Goal: Task Accomplishment & Management: Manage account settings

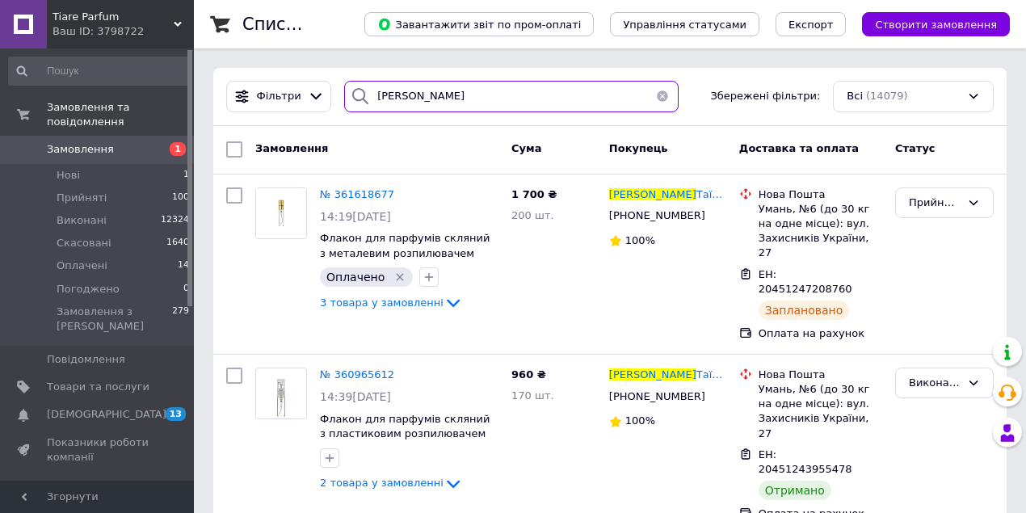
click at [430, 100] on input "Веремйова" at bounding box center [511, 96] width 334 height 31
type input "В"
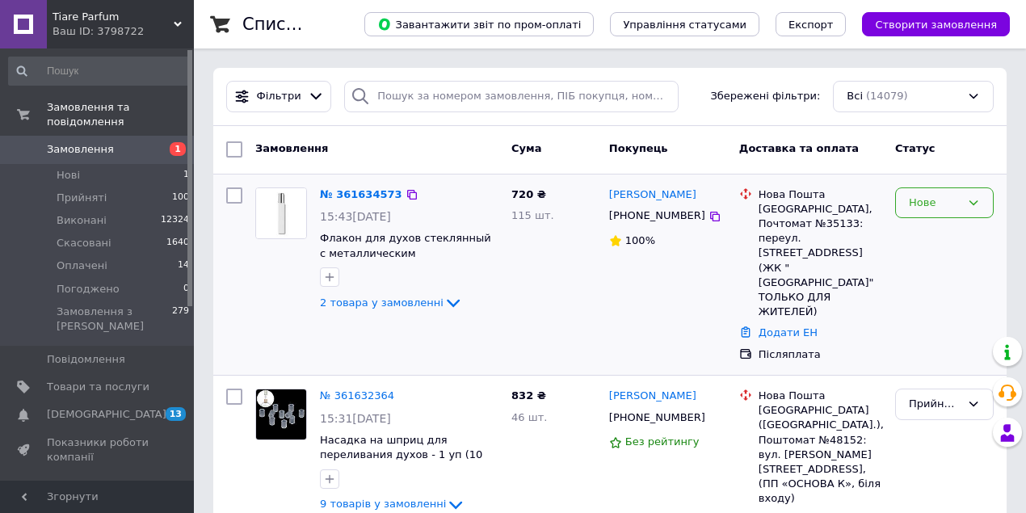
click at [972, 201] on icon at bounding box center [973, 202] width 13 height 13
click at [964, 237] on li "Прийнято" at bounding box center [944, 236] width 97 height 30
click at [363, 195] on link "№ 361634573" at bounding box center [361, 194] width 82 height 12
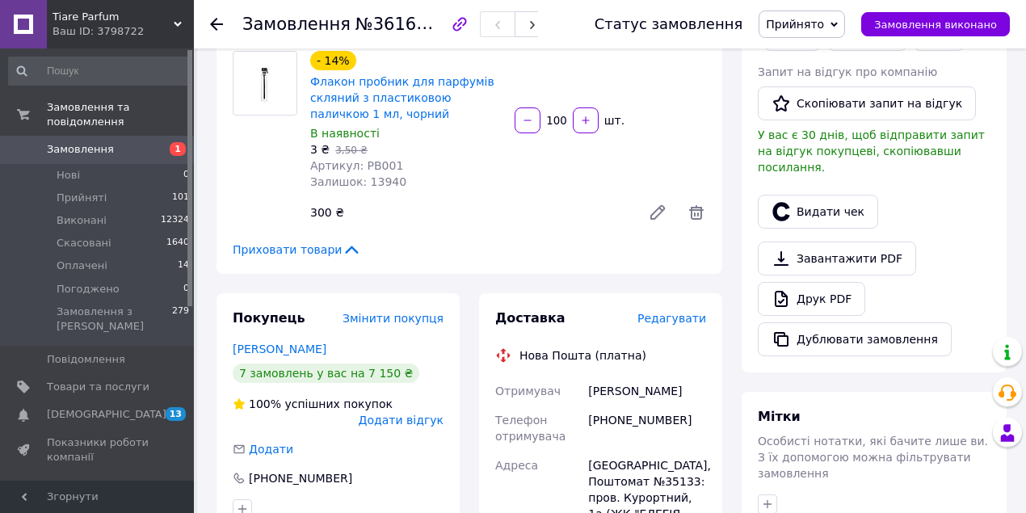
scroll to position [430, 0]
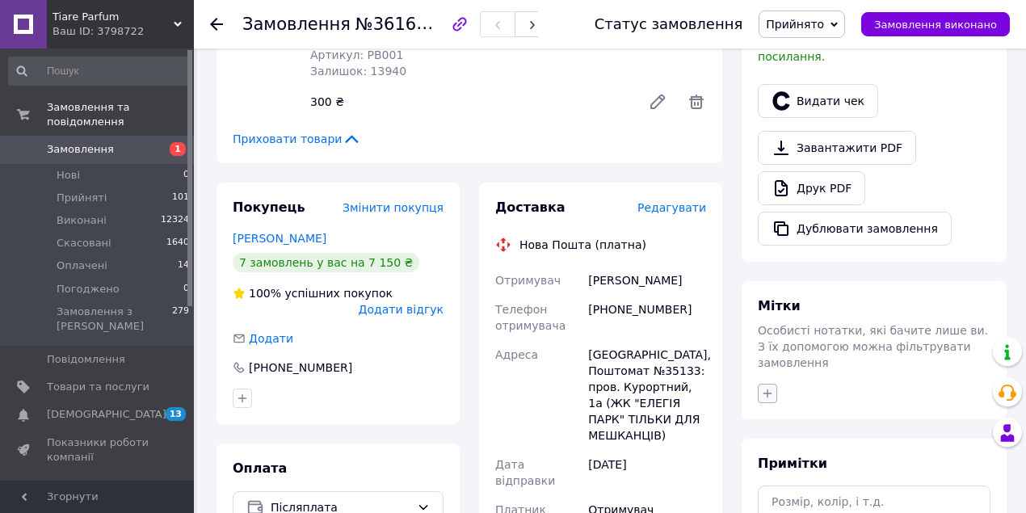
click at [768, 387] on icon "button" at bounding box center [767, 393] width 13 height 13
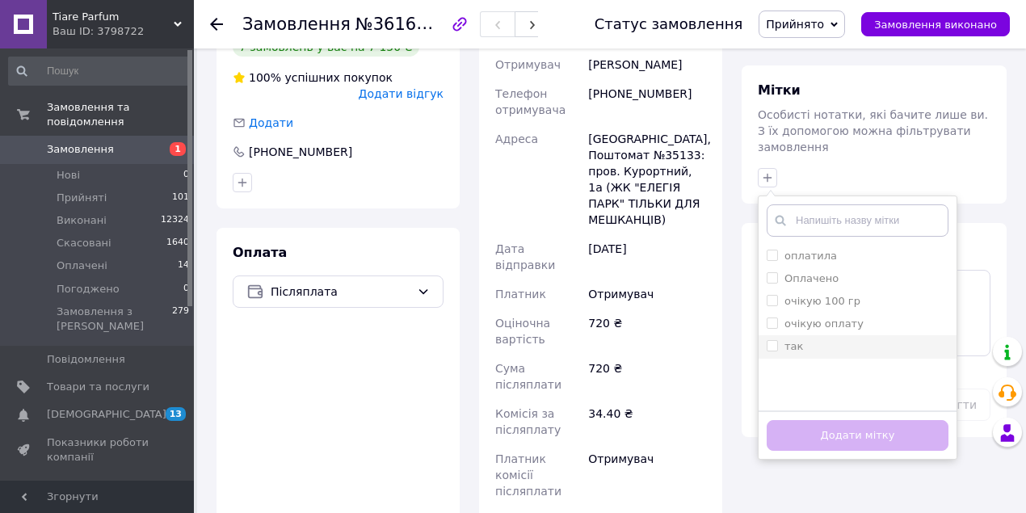
click at [767, 340] on input "так" at bounding box center [771, 345] width 10 height 10
checkbox input "true"
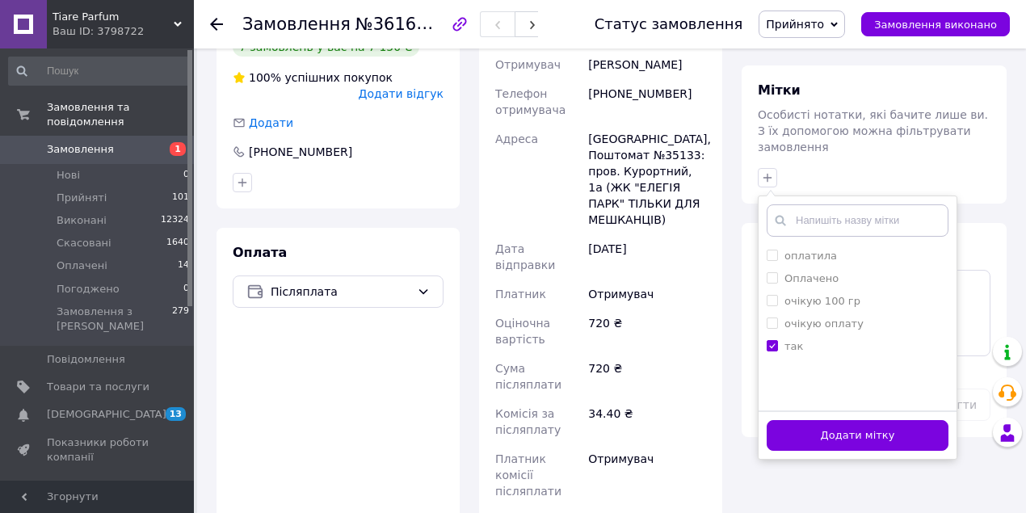
click at [822, 420] on button "Додати мітку" at bounding box center [857, 435] width 182 height 31
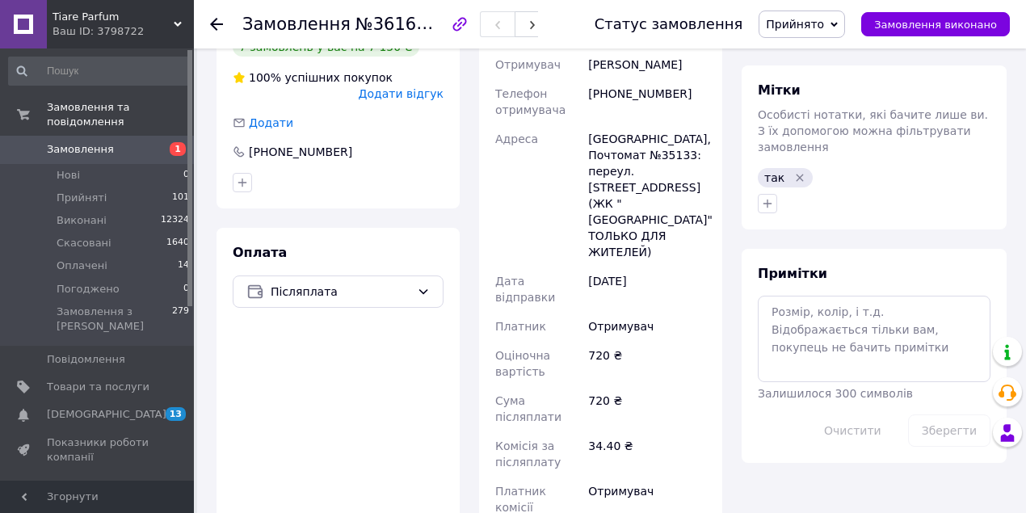
click at [216, 20] on use at bounding box center [216, 24] width 13 height 13
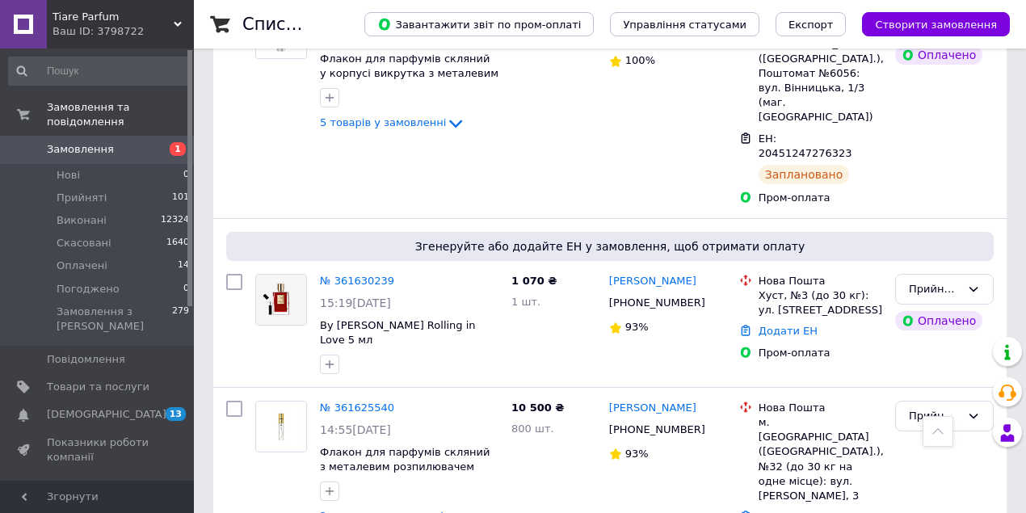
scroll to position [569, 0]
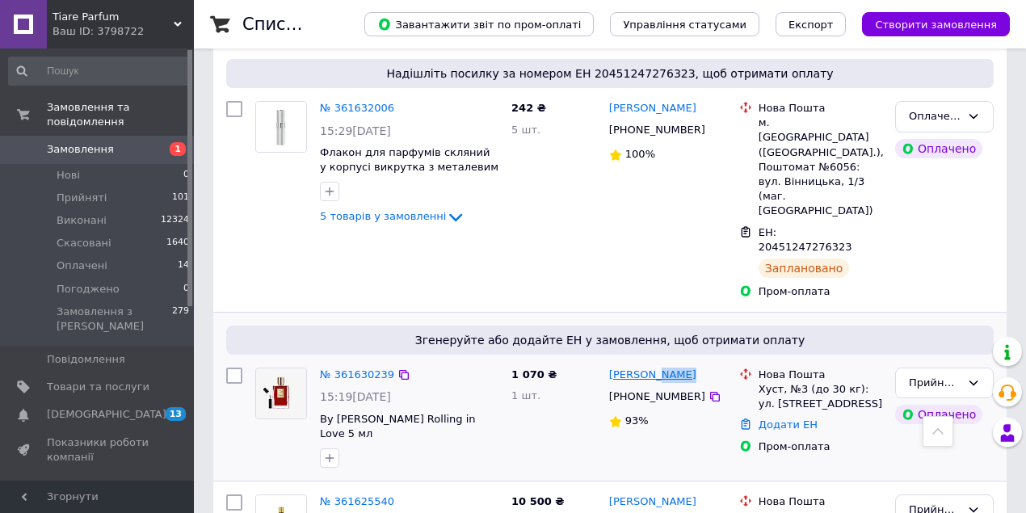
drag, startPoint x: 675, startPoint y: 212, endPoint x: 646, endPoint y: 212, distance: 29.1
click at [646, 366] on div "[PERSON_NAME]" at bounding box center [652, 375] width 90 height 19
copy link "Турок"
click at [354, 368] on link "№ 361630239" at bounding box center [357, 374] width 74 height 12
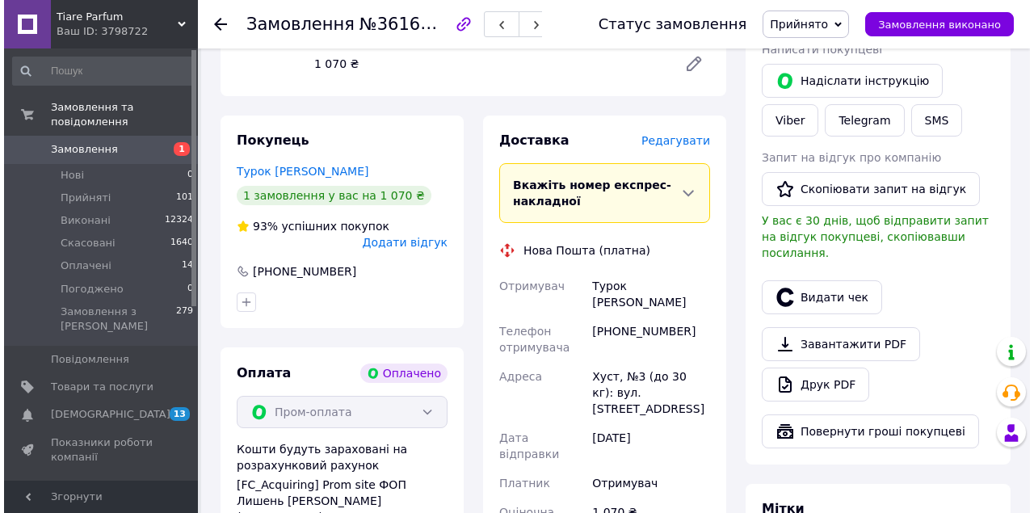
scroll to position [246, 0]
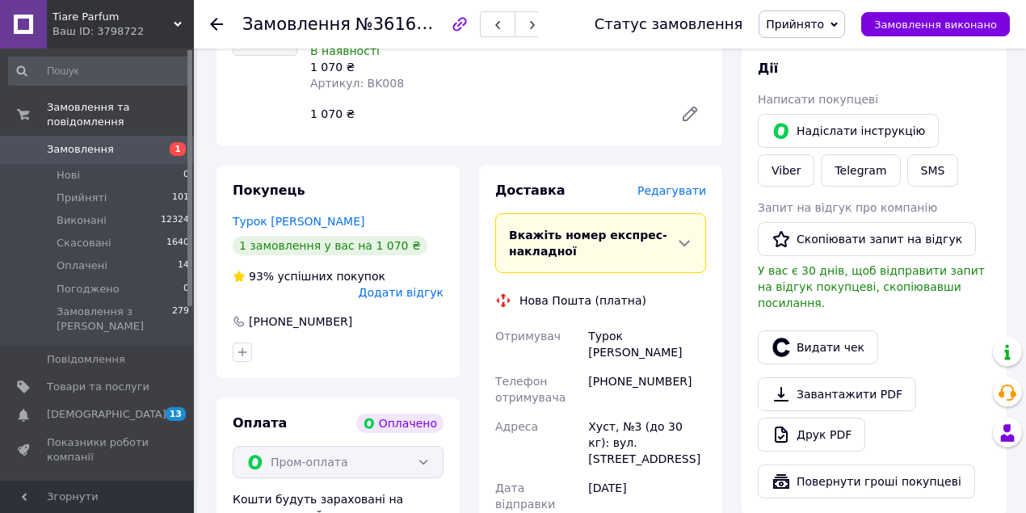
click at [677, 184] on span "Редагувати" at bounding box center [671, 190] width 69 height 13
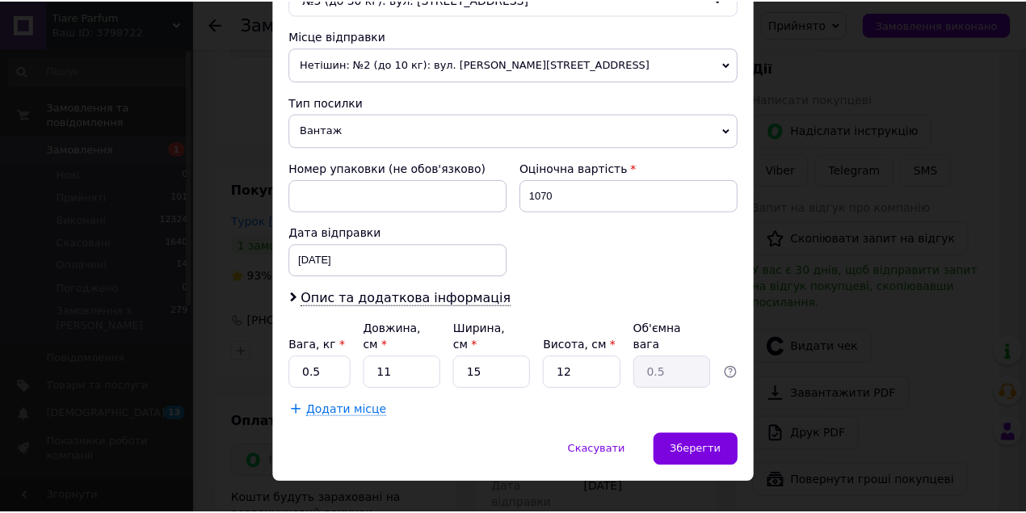
scroll to position [552, 0]
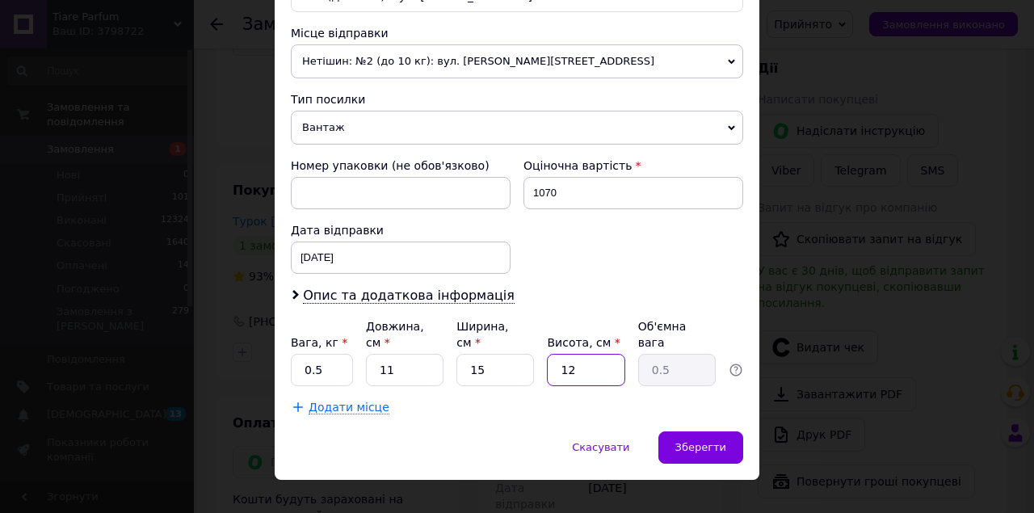
click at [584, 354] on input "12" at bounding box center [586, 370] width 78 height 32
type input "1"
type input "0.1"
type input "2"
type input "0.1"
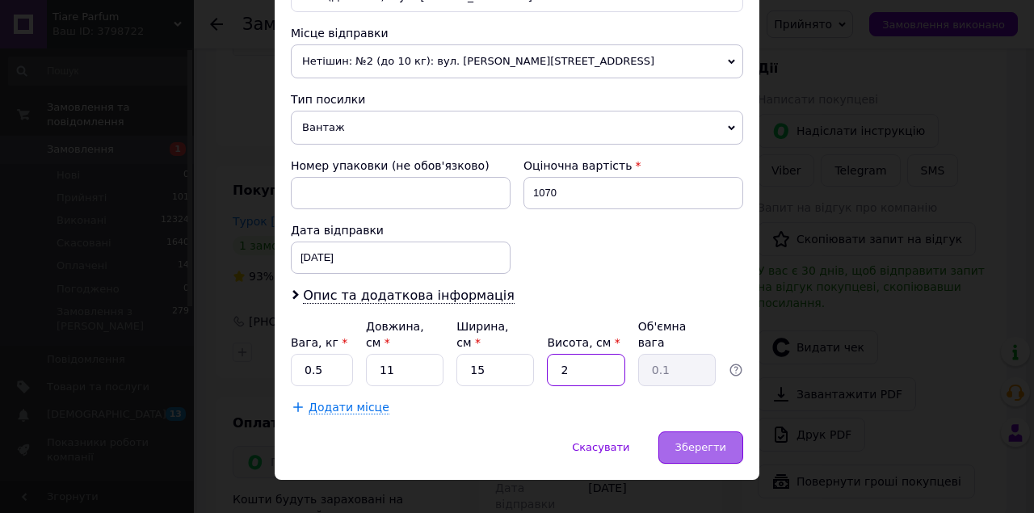
type input "2"
click at [682, 441] on span "Зберегти" at bounding box center [700, 447] width 51 height 12
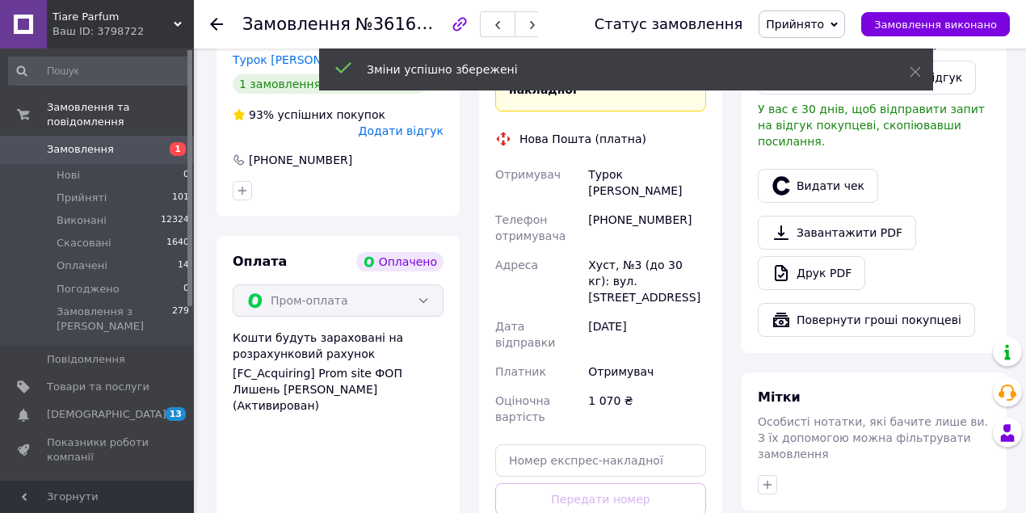
scroll to position [460, 0]
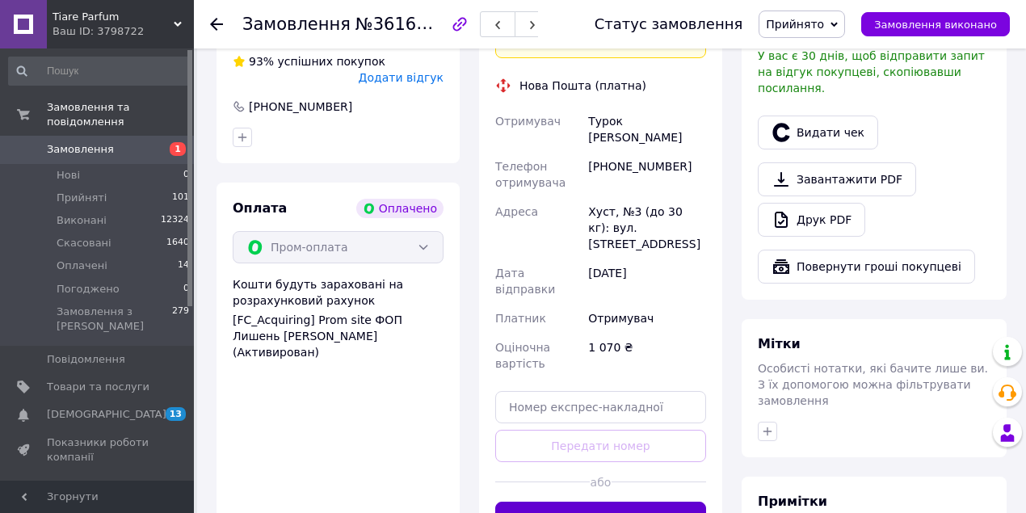
click at [628, 502] on button "Згенерувати ЕН" at bounding box center [600, 518] width 211 height 32
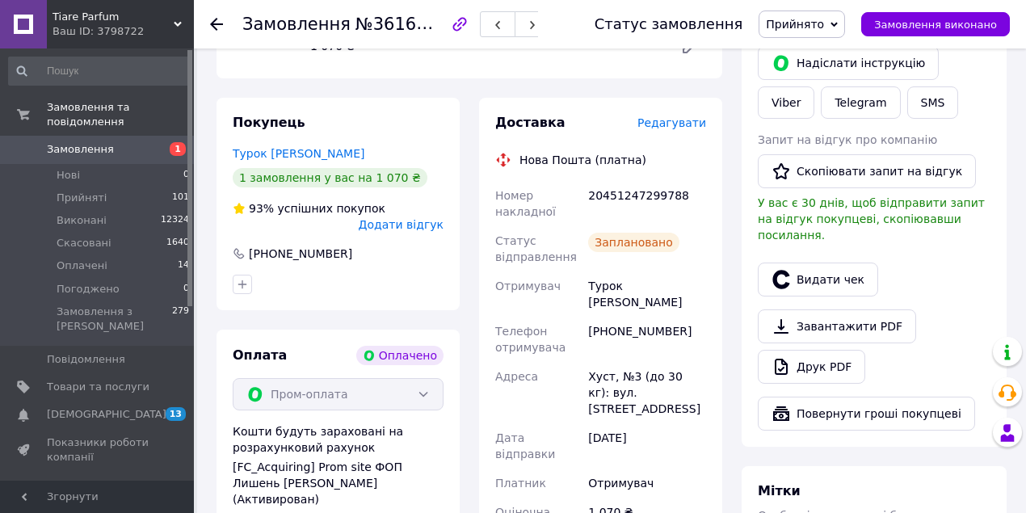
scroll to position [299, 0]
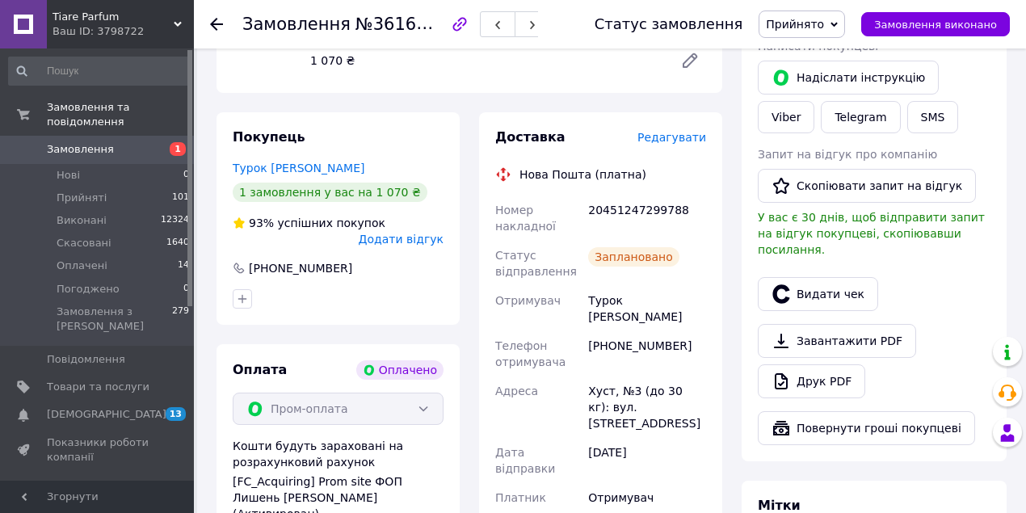
click at [207, 15] on div "Замовлення №361630239 Статус замовлення Прийнято Виконано Скасовано Оплачено По…" at bounding box center [610, 24] width 832 height 48
click at [216, 23] on use at bounding box center [216, 24] width 13 height 13
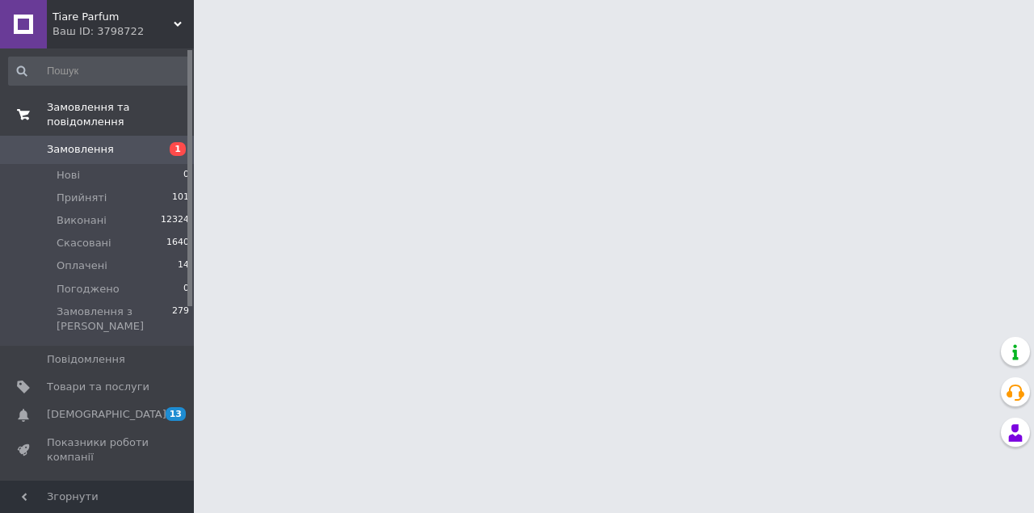
click at [78, 107] on span "Замовлення та повідомлення" at bounding box center [120, 114] width 147 height 29
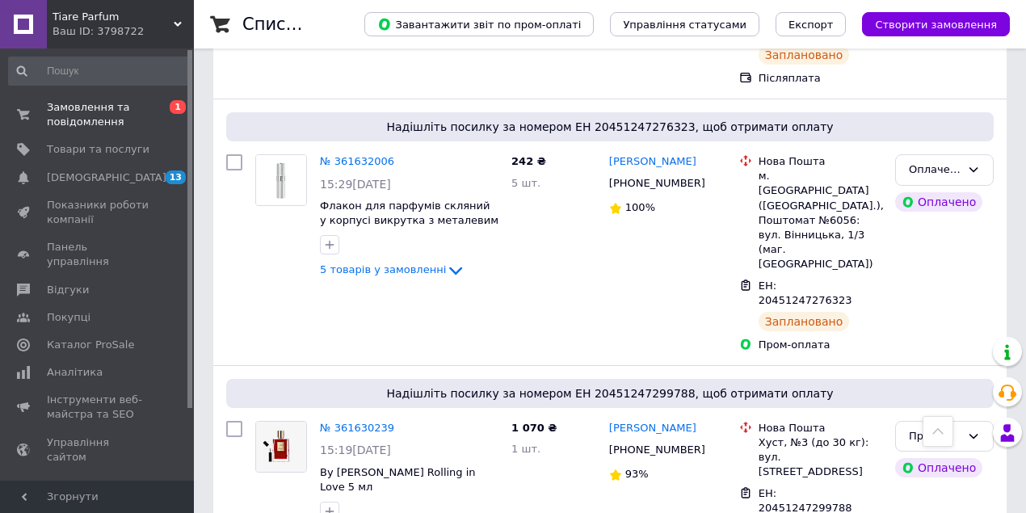
scroll to position [646, 0]
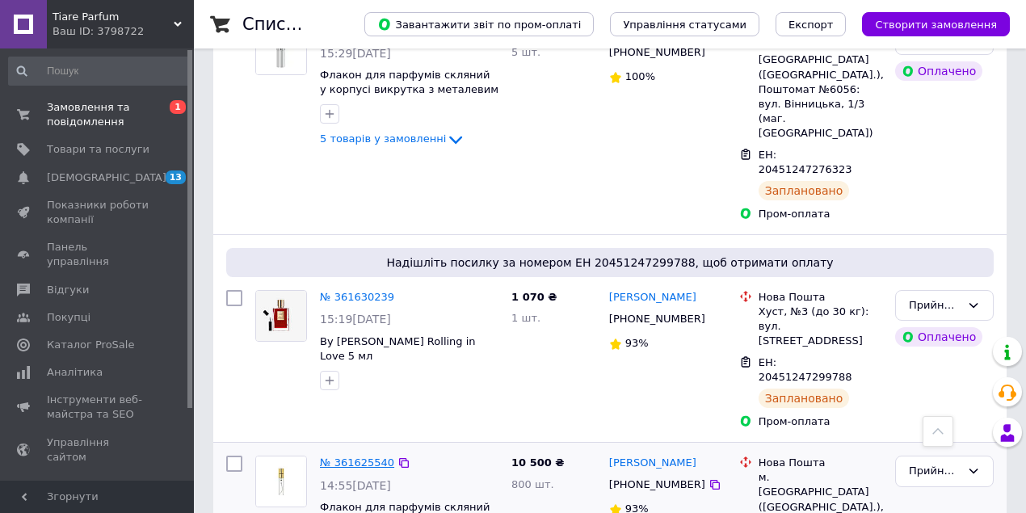
click at [353, 456] on link "№ 361625540" at bounding box center [357, 462] width 74 height 12
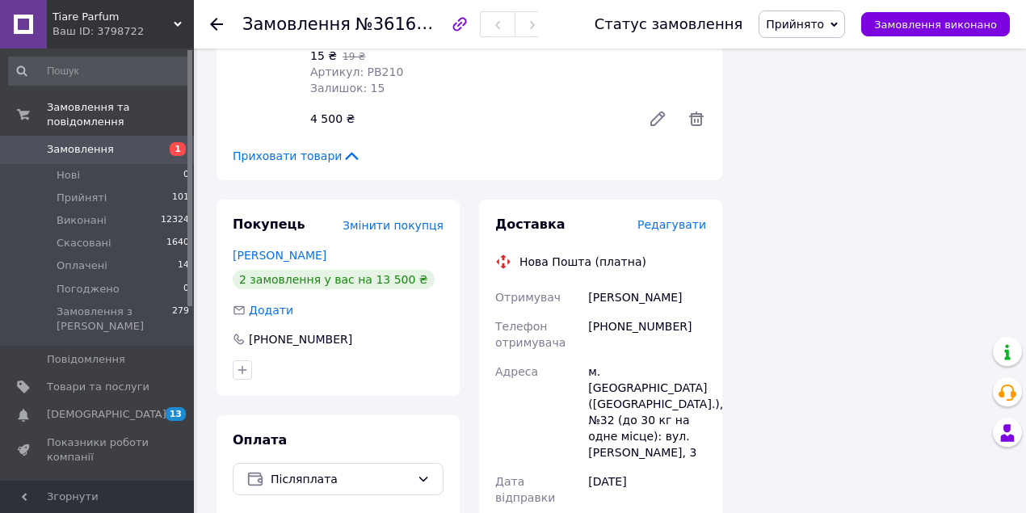
scroll to position [485, 0]
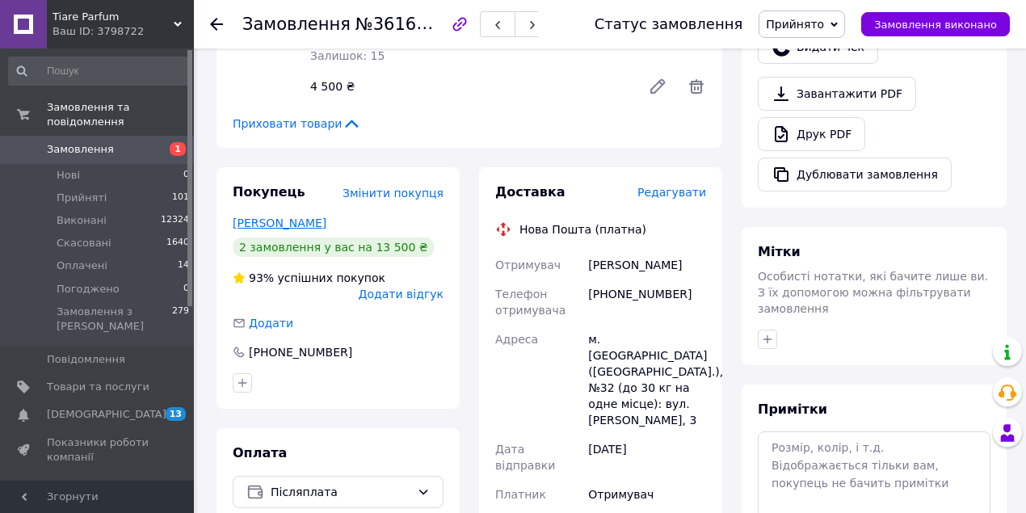
click at [278, 228] on link "[PERSON_NAME]" at bounding box center [280, 222] width 94 height 13
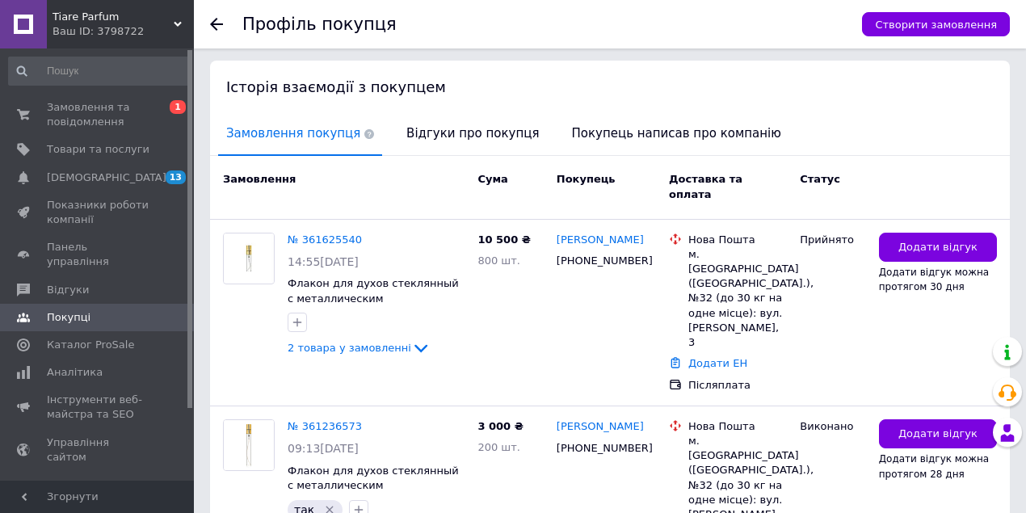
scroll to position [305, 0]
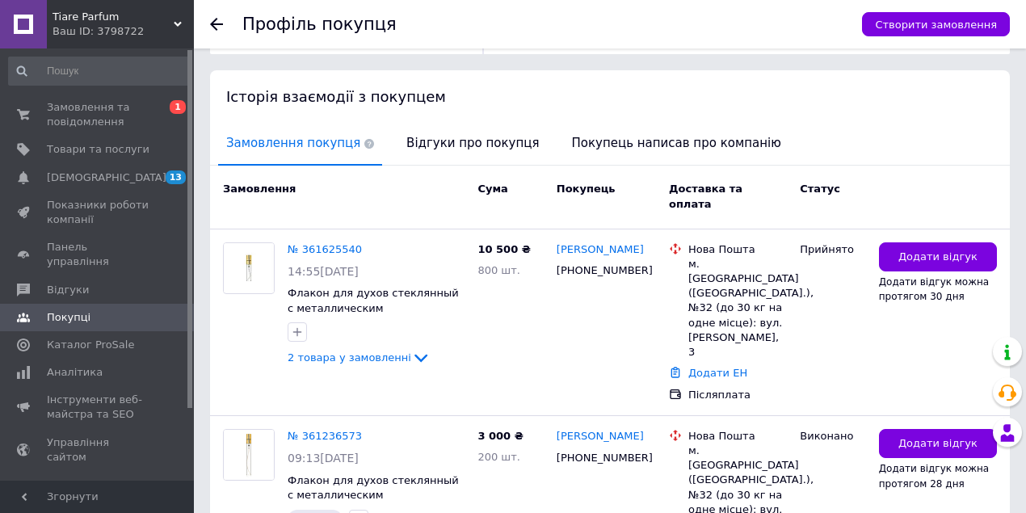
click at [215, 24] on icon at bounding box center [216, 24] width 13 height 13
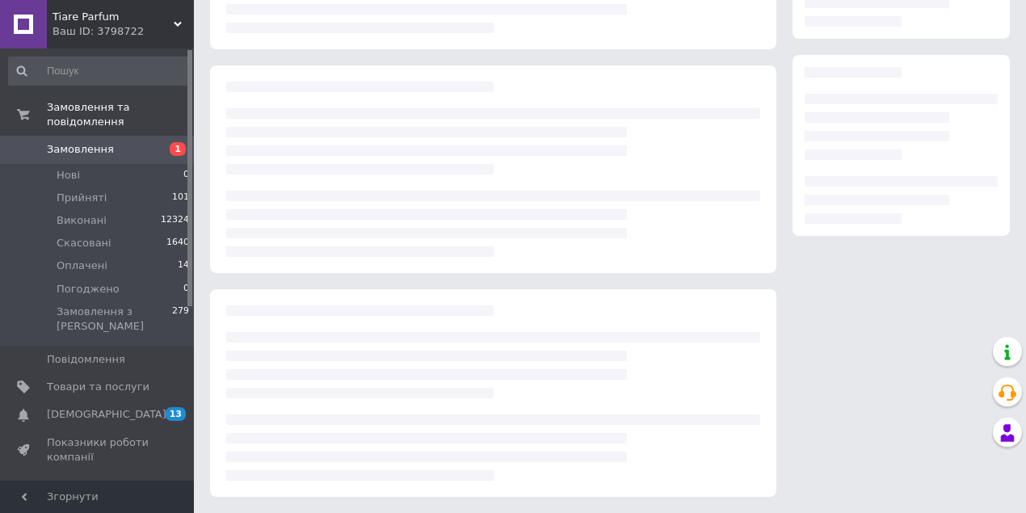
scroll to position [225, 0]
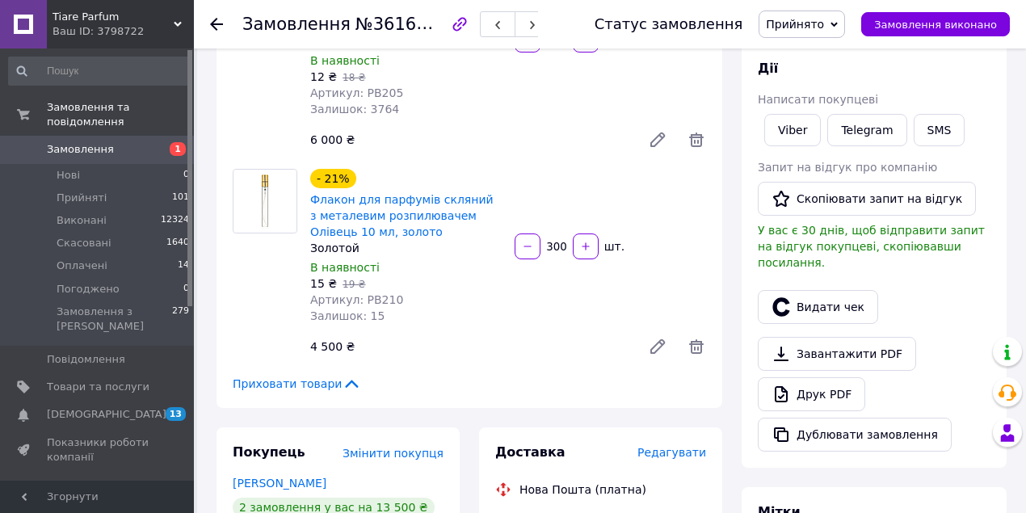
click at [213, 23] on use at bounding box center [216, 24] width 13 height 13
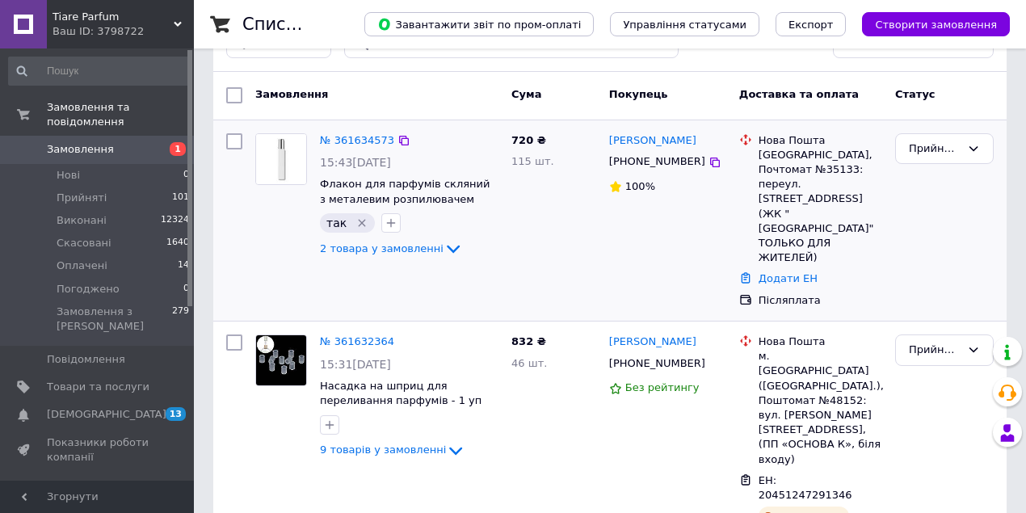
scroll to position [53, 0]
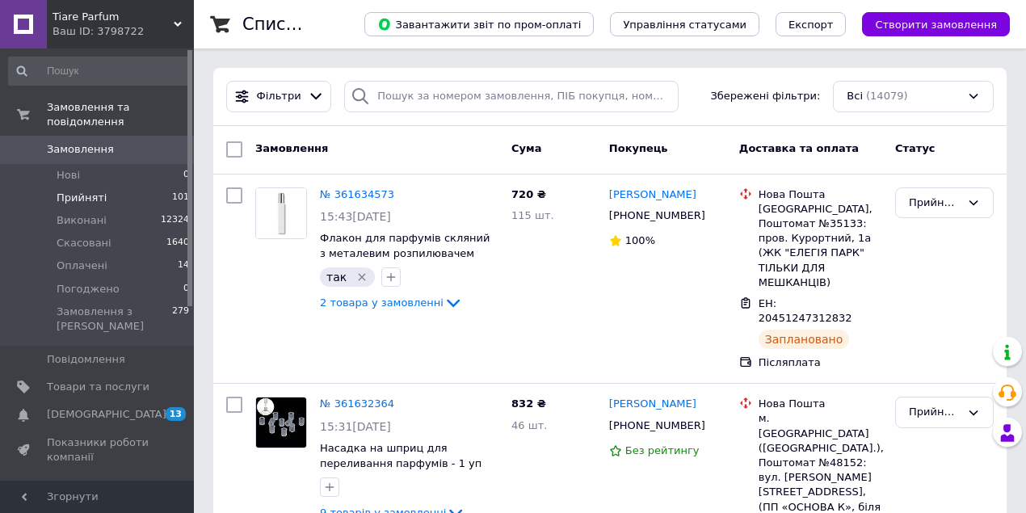
click at [74, 191] on span "Прийняті" at bounding box center [82, 198] width 50 height 15
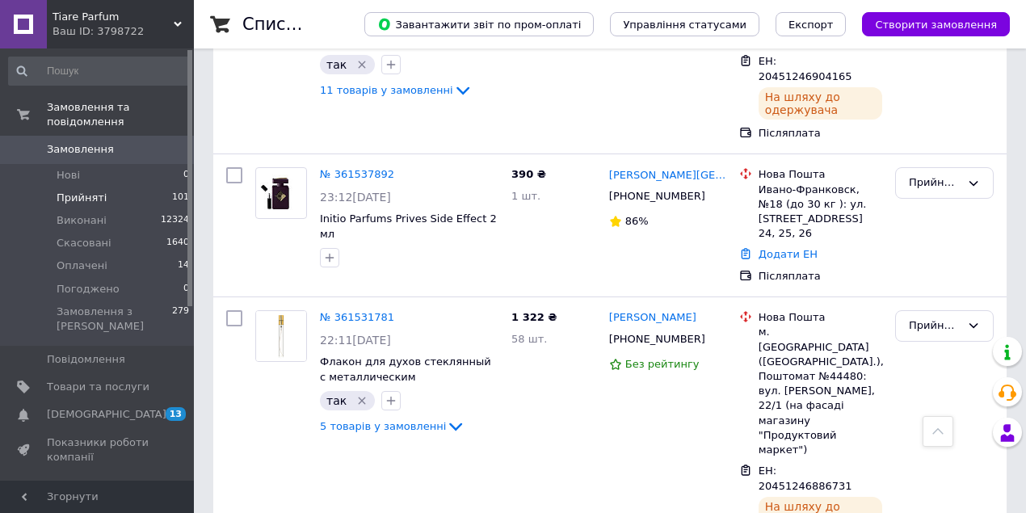
scroll to position [3042, 0]
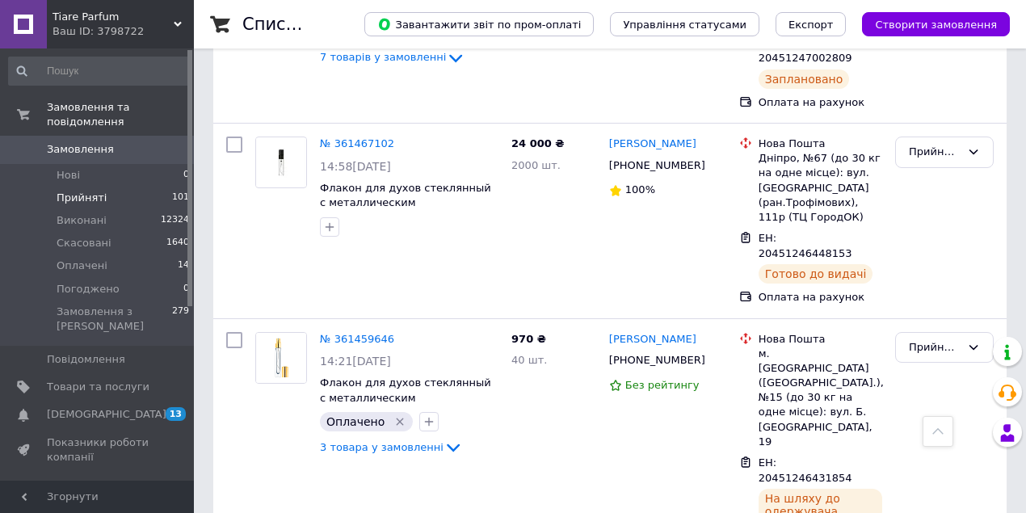
scroll to position [2423, 0]
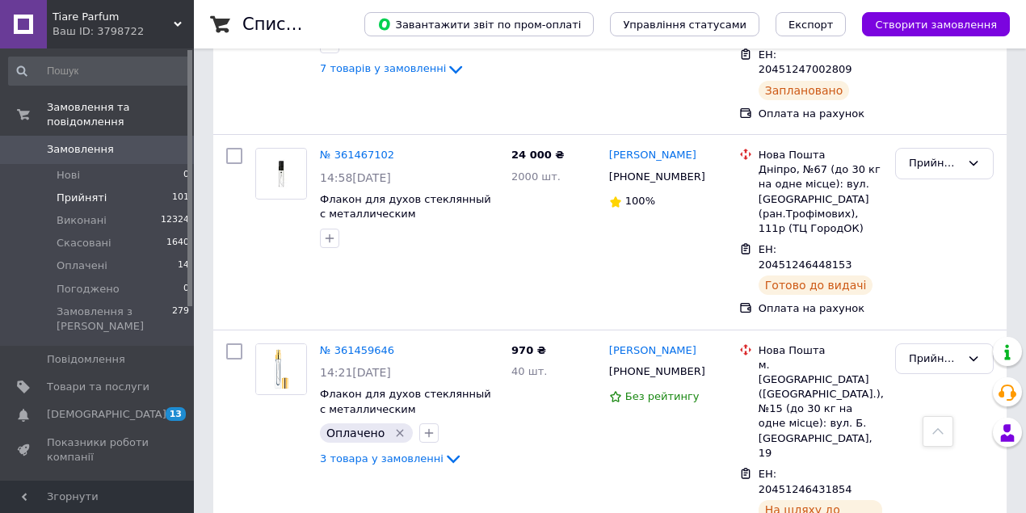
drag, startPoint x: 969, startPoint y: 268, endPoint x: 936, endPoint y: 292, distance: 41.0
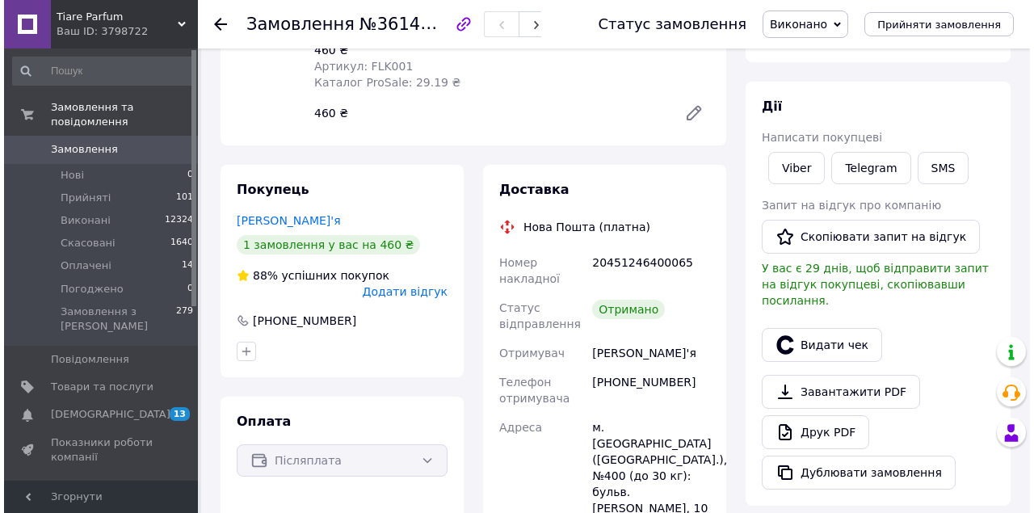
scroll to position [215, 0]
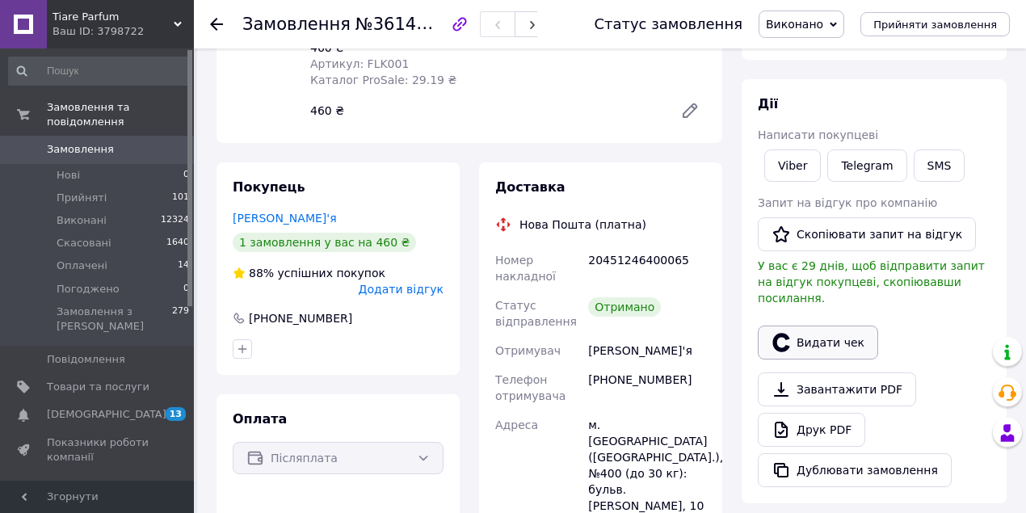
click at [783, 333] on icon "button" at bounding box center [780, 342] width 19 height 19
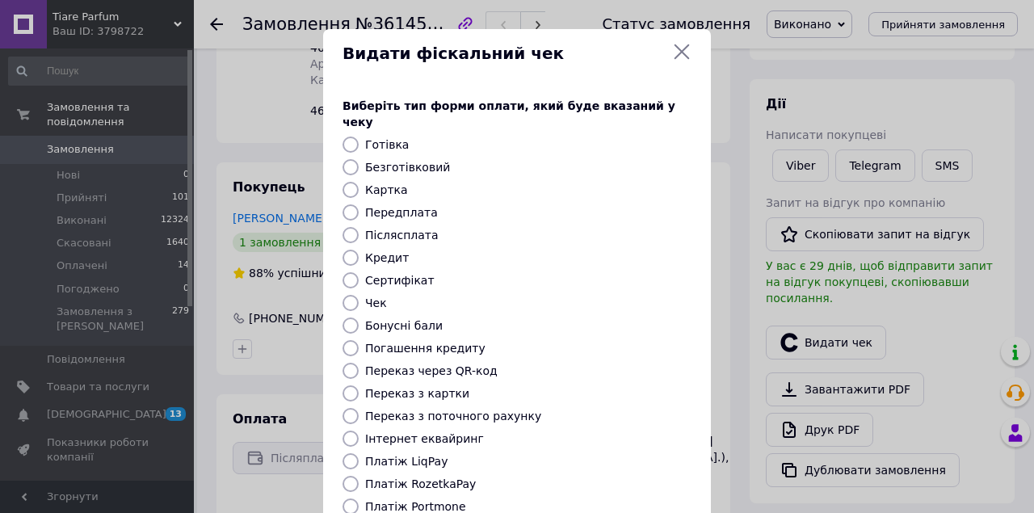
click at [346, 227] on input "Післясплата" at bounding box center [350, 235] width 16 height 16
radio input "true"
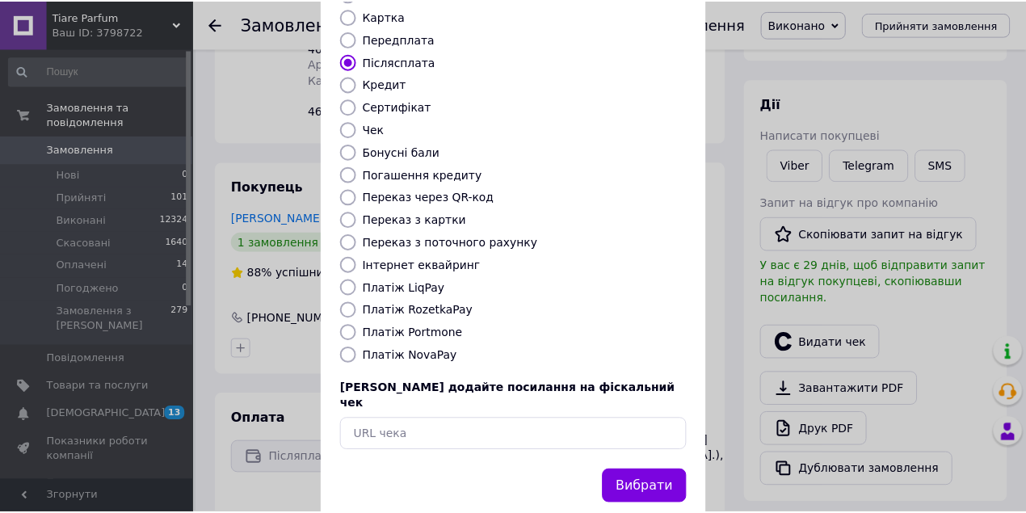
scroll to position [179, 0]
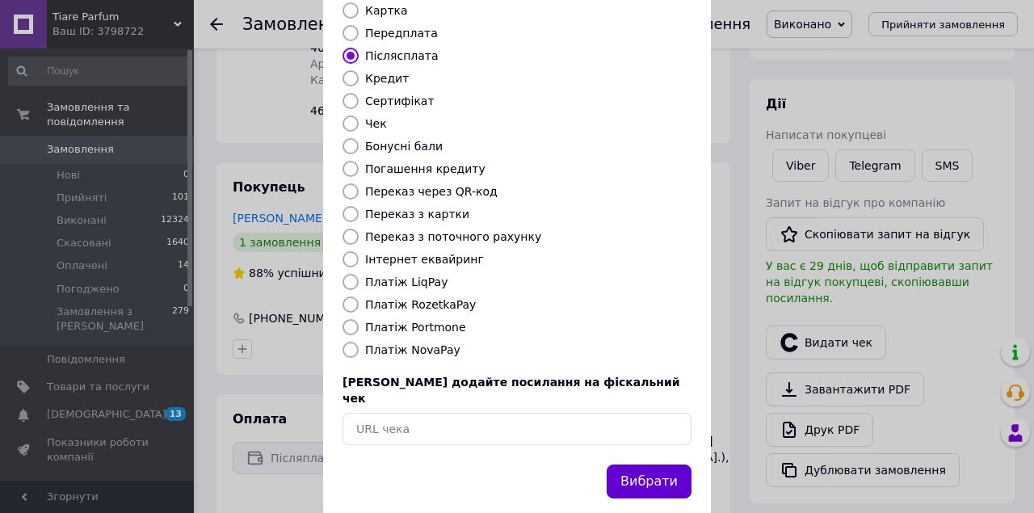
click at [641, 464] on button "Вибрати" at bounding box center [649, 481] width 85 height 35
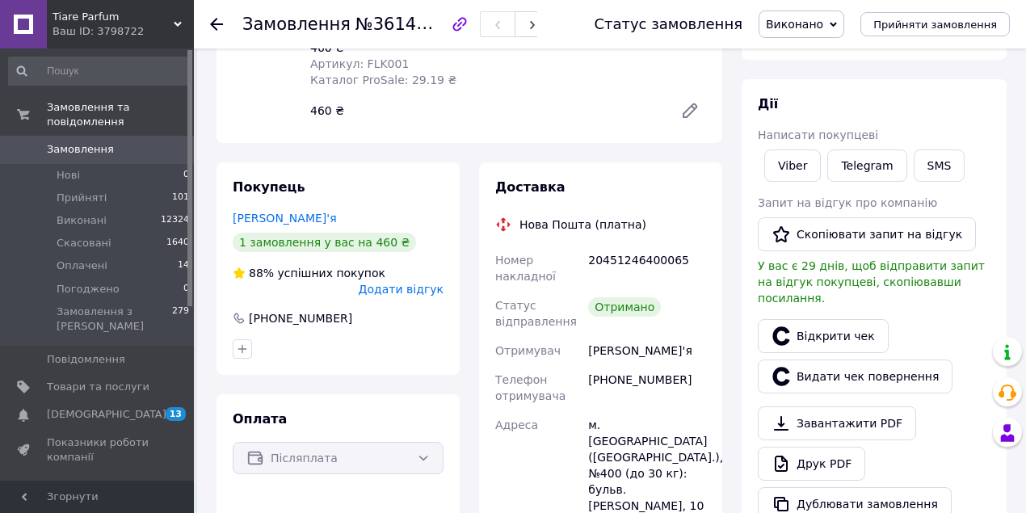
click at [215, 27] on use at bounding box center [216, 24] width 13 height 13
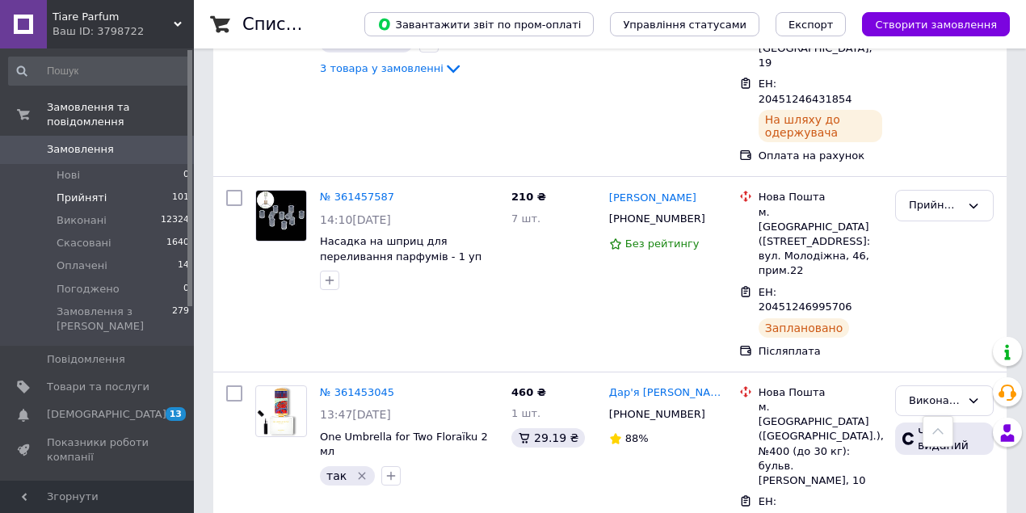
scroll to position [2822, 0]
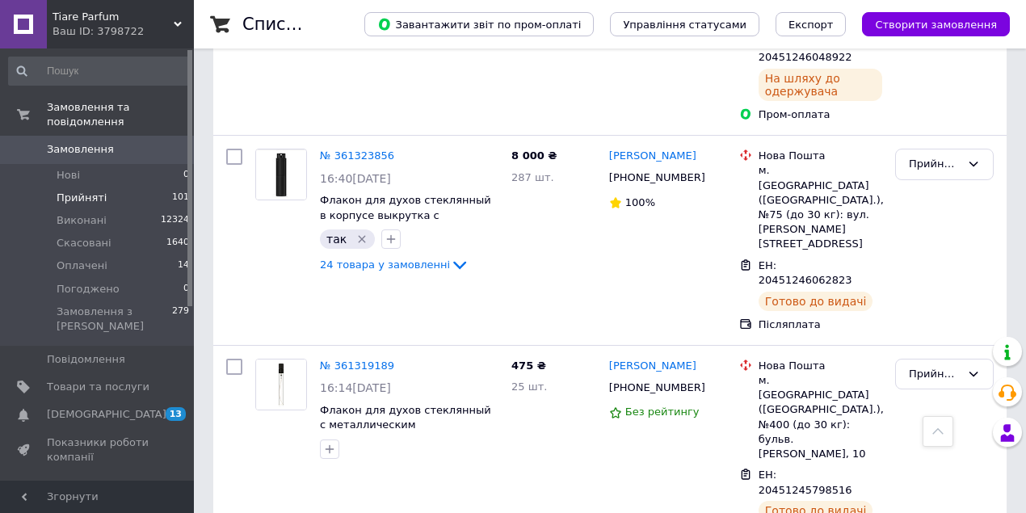
scroll to position [2261, 0]
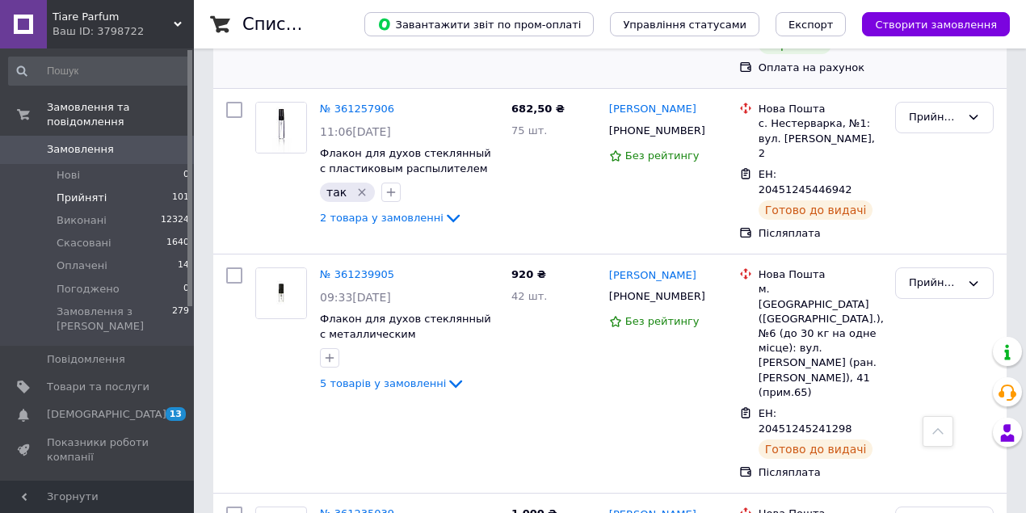
scroll to position [3069, 0]
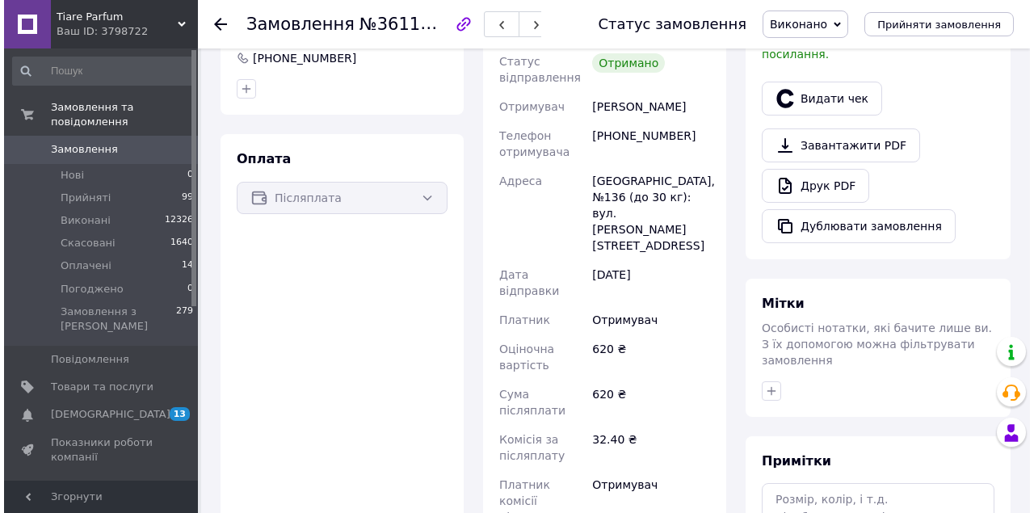
scroll to position [349, 0]
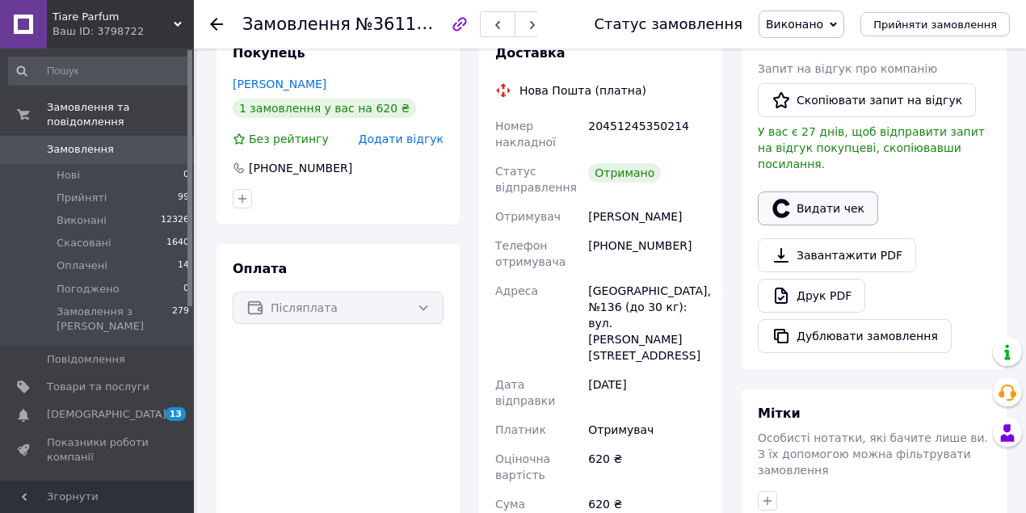
click at [775, 199] on icon "button" at bounding box center [780, 208] width 17 height 19
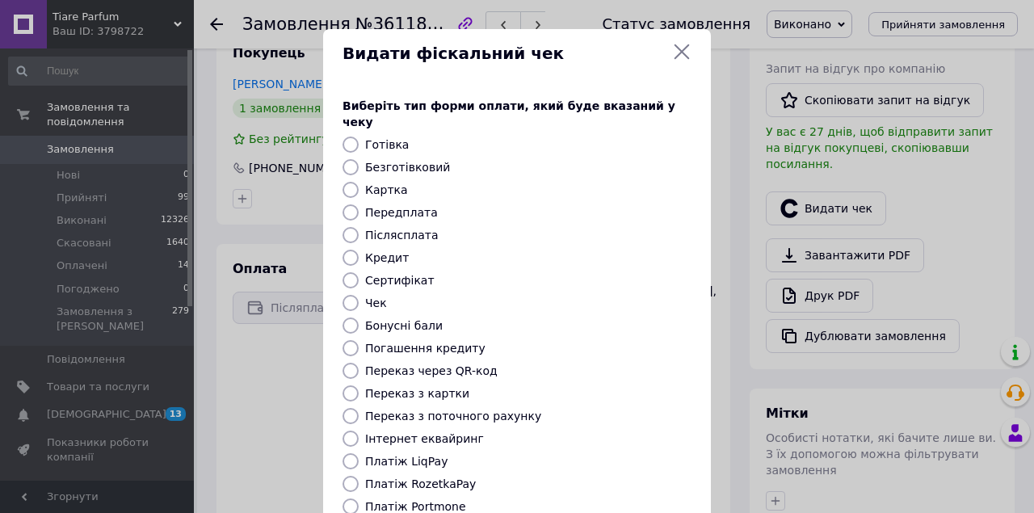
click at [350, 227] on input "Післясплата" at bounding box center [350, 235] width 16 height 16
radio input "true"
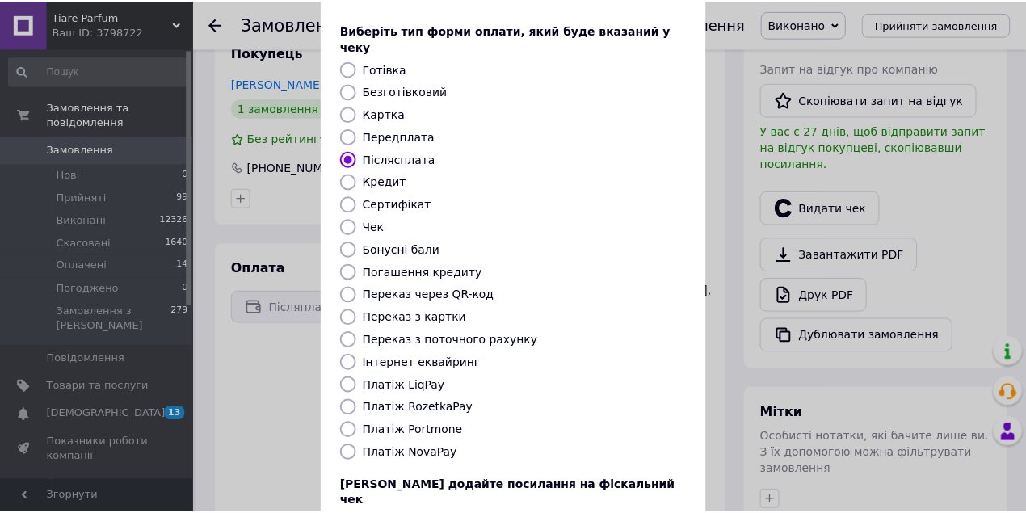
scroll to position [179, 0]
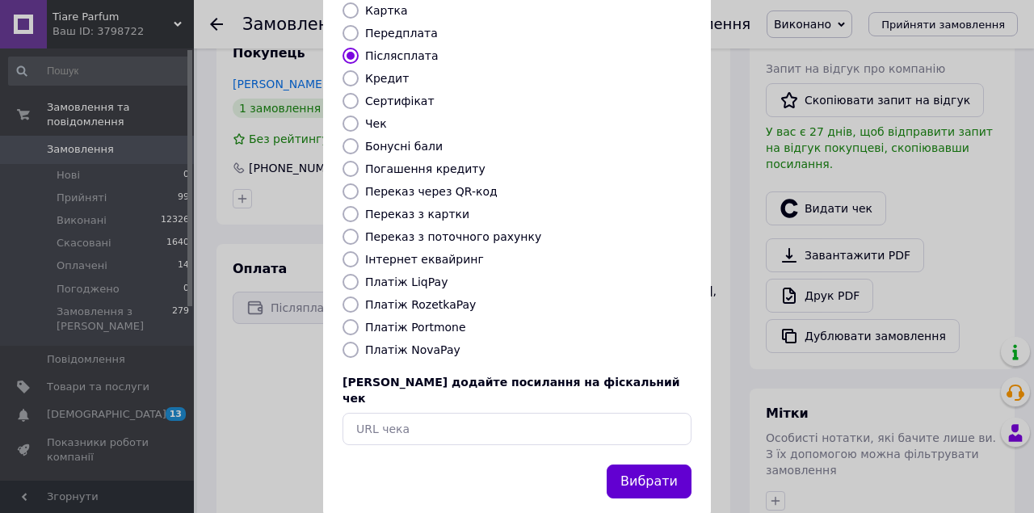
click at [651, 464] on button "Вибрати" at bounding box center [649, 481] width 85 height 35
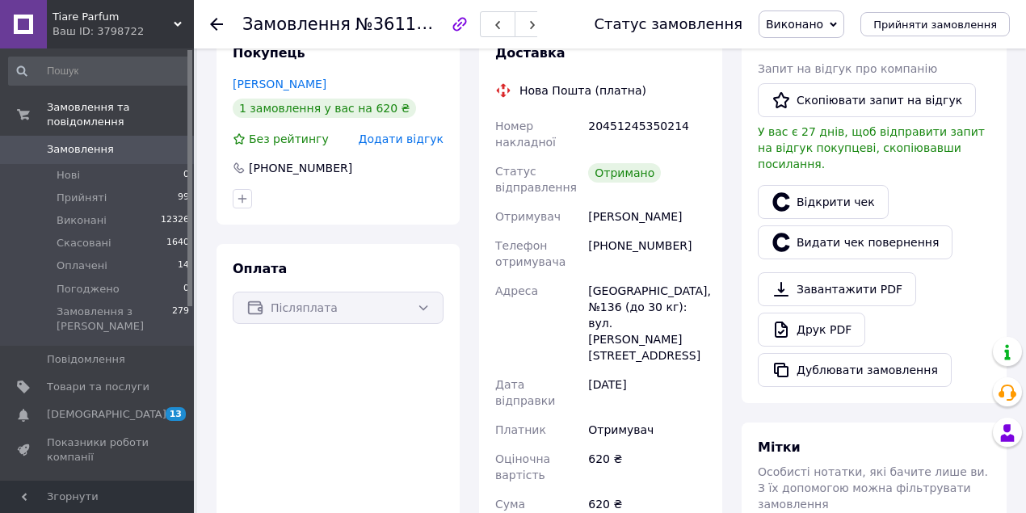
click at [221, 22] on icon at bounding box center [216, 24] width 13 height 13
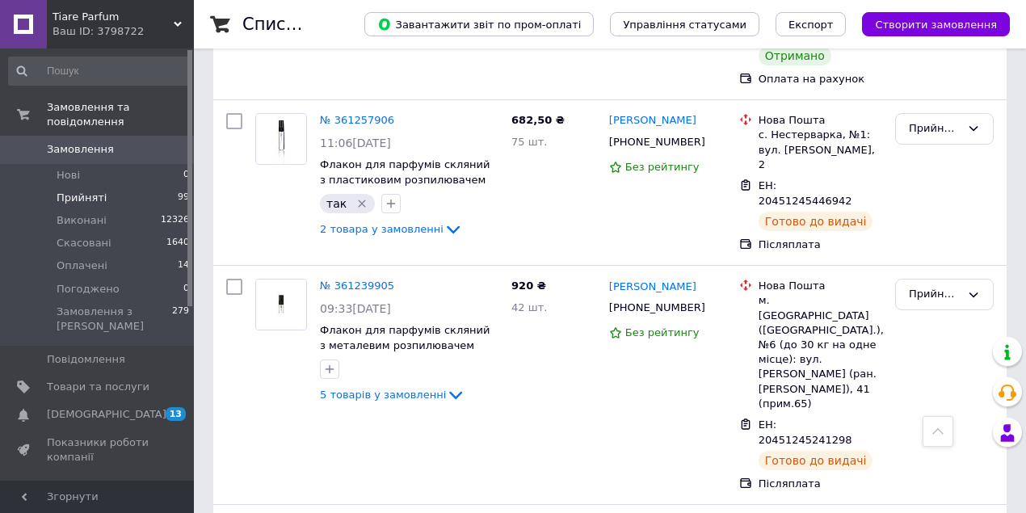
scroll to position [3091, 0]
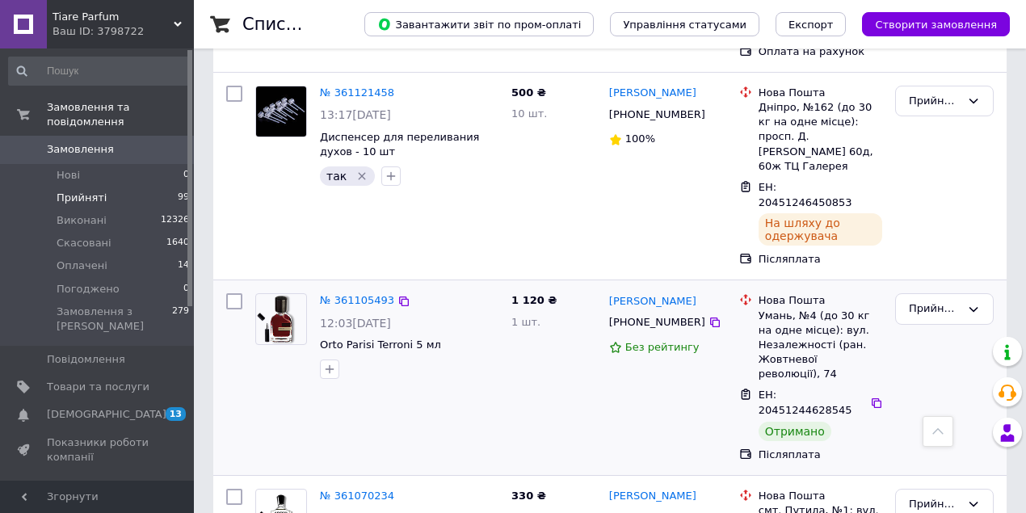
scroll to position [861, 0]
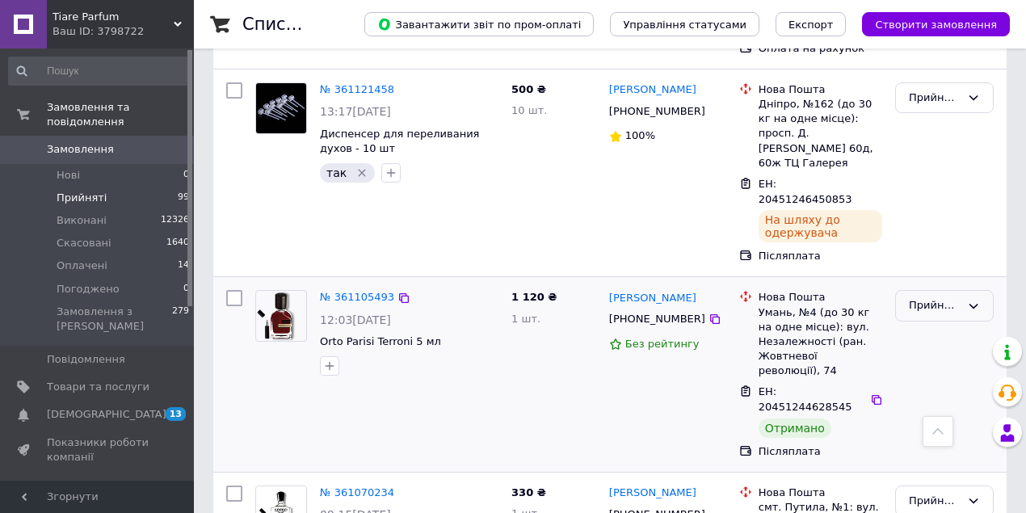
click at [972, 300] on icon at bounding box center [973, 306] width 13 height 13
click at [974, 325] on li "Виконано" at bounding box center [944, 340] width 97 height 30
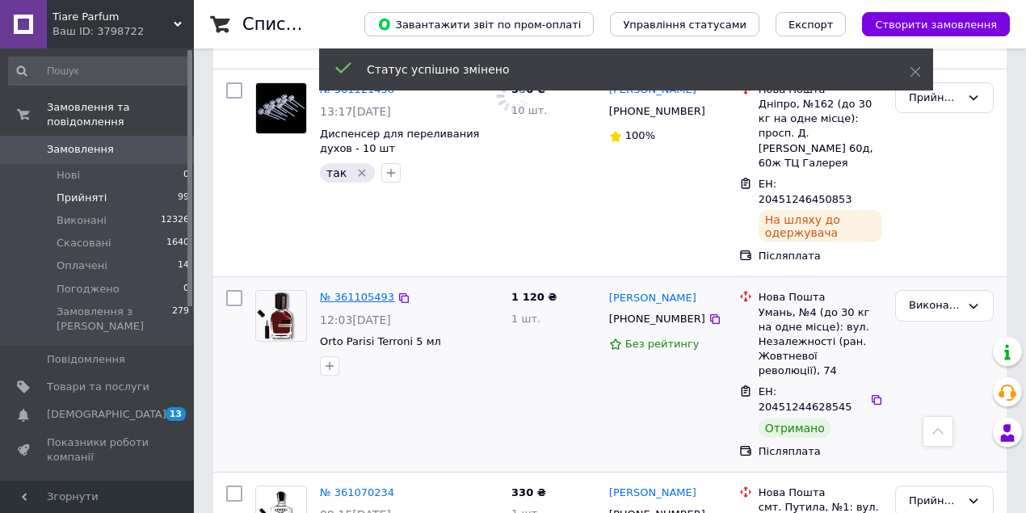
click at [341, 291] on link "№ 361105493" at bounding box center [357, 297] width 74 height 12
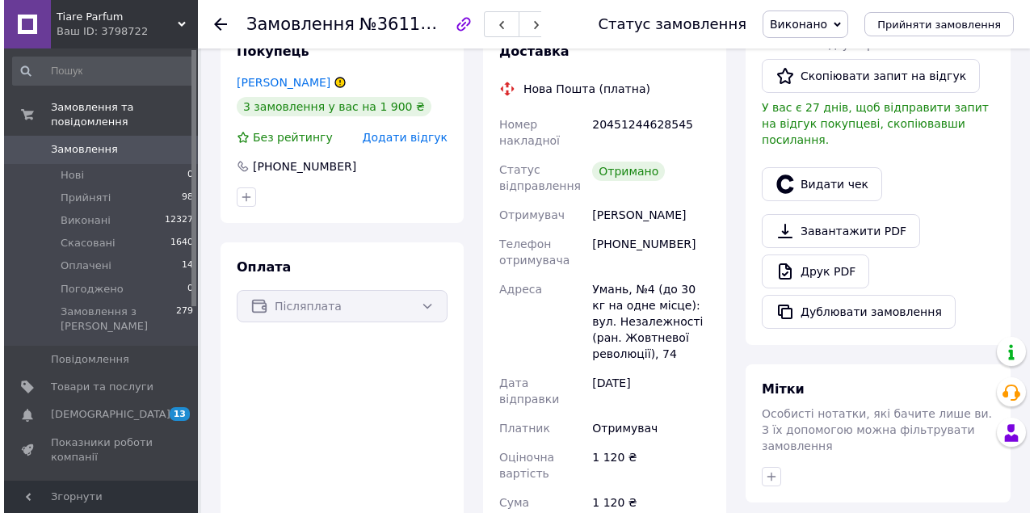
scroll to position [269, 0]
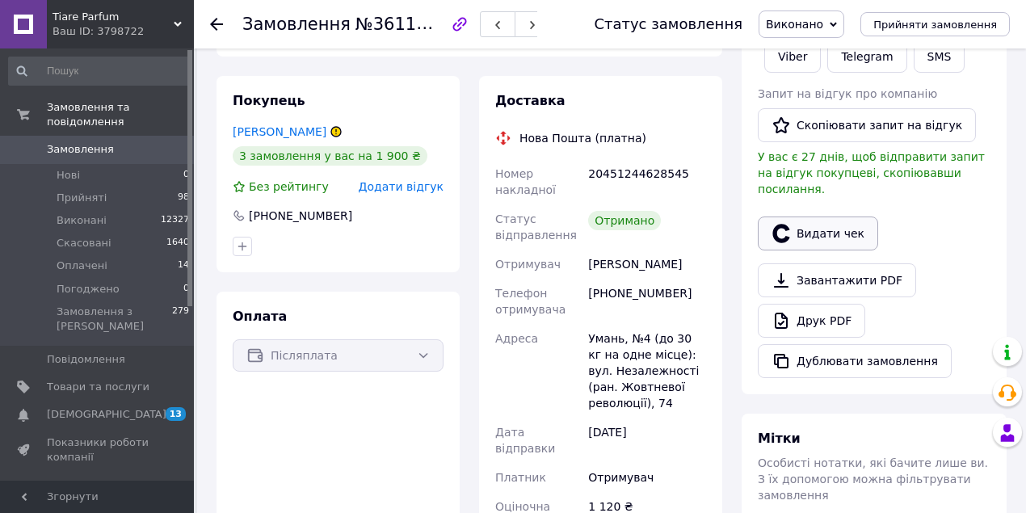
click at [780, 224] on icon "button" at bounding box center [780, 233] width 19 height 19
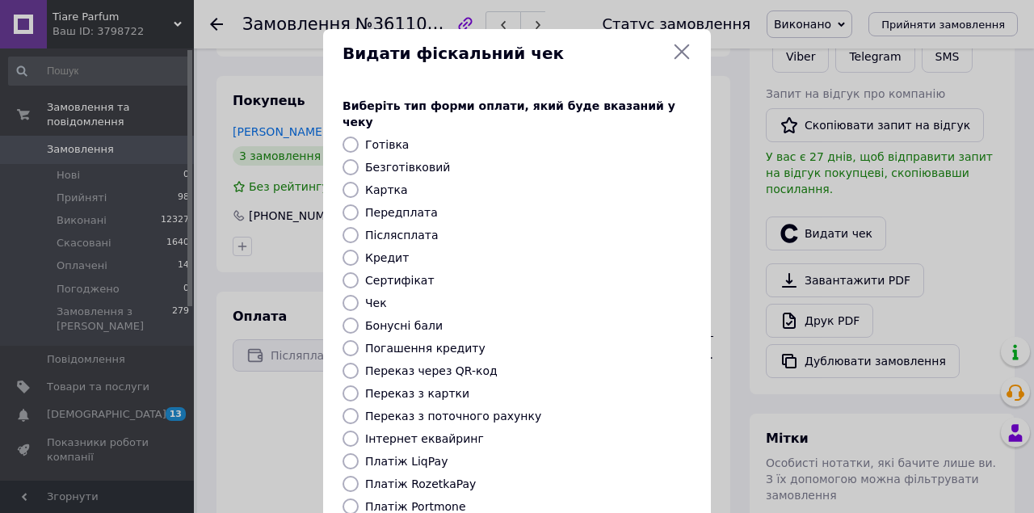
click at [346, 227] on input "Післясплата" at bounding box center [350, 235] width 16 height 16
radio input "true"
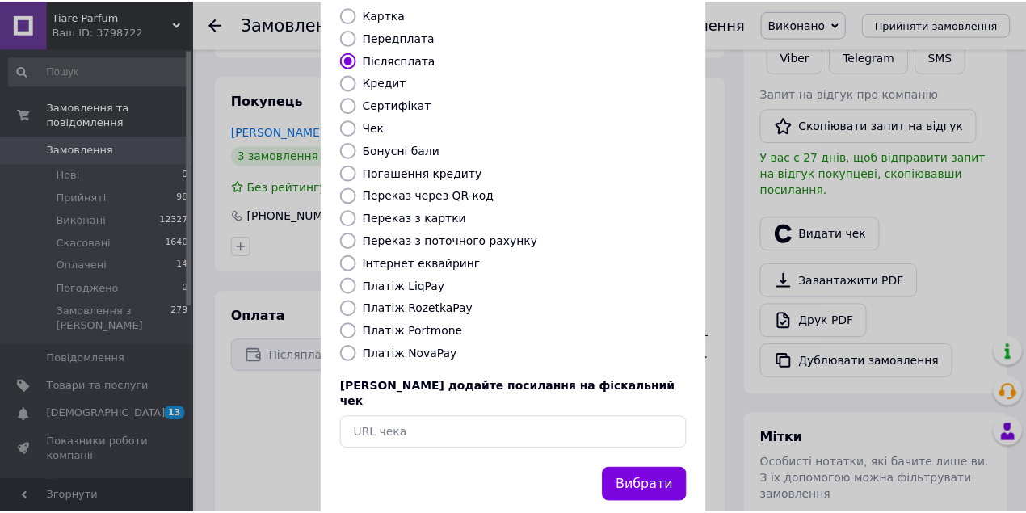
scroll to position [179, 0]
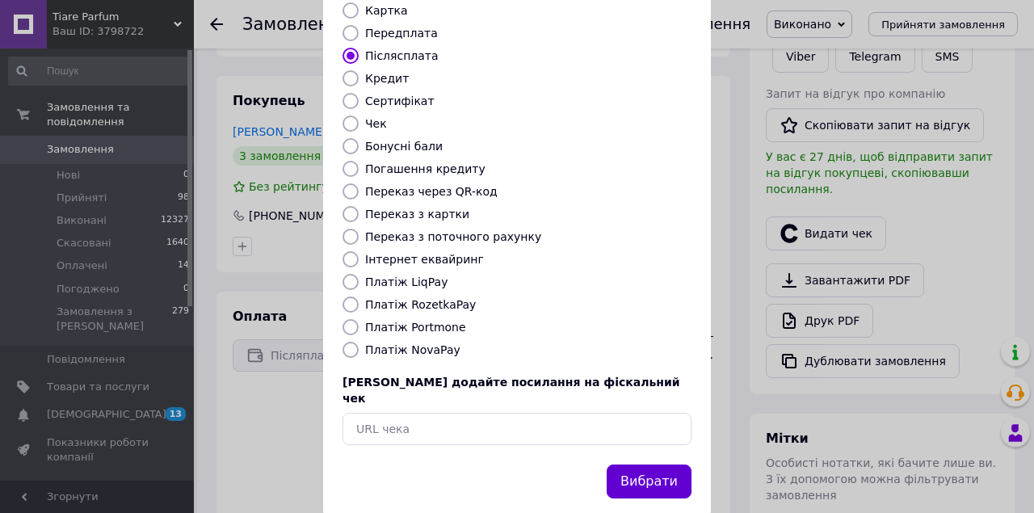
click at [640, 464] on button "Вибрати" at bounding box center [649, 481] width 85 height 35
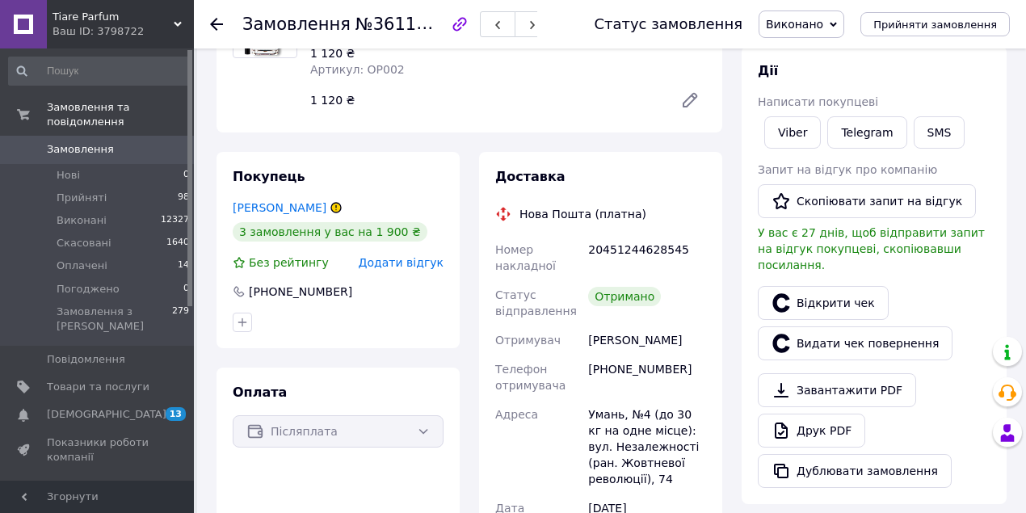
scroll to position [215, 0]
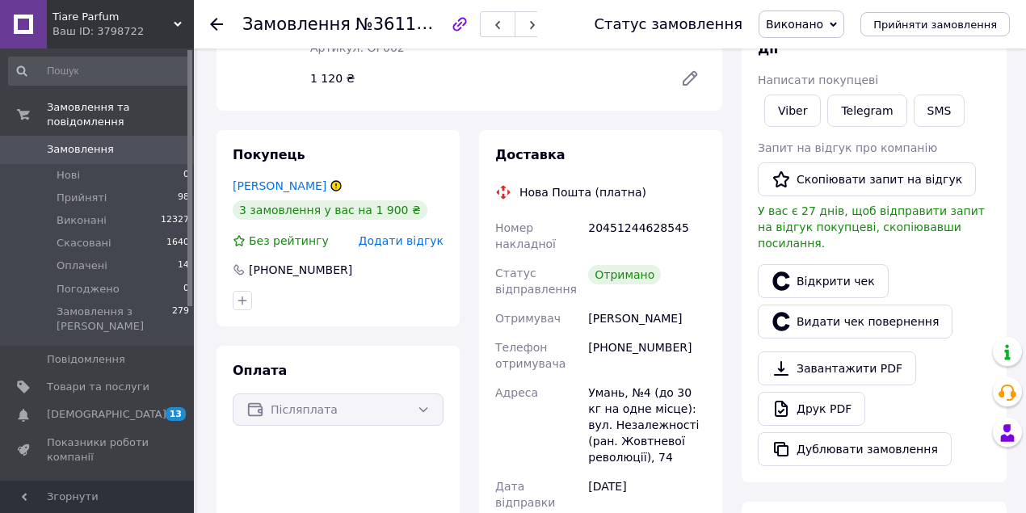
click at [212, 23] on use at bounding box center [216, 24] width 13 height 13
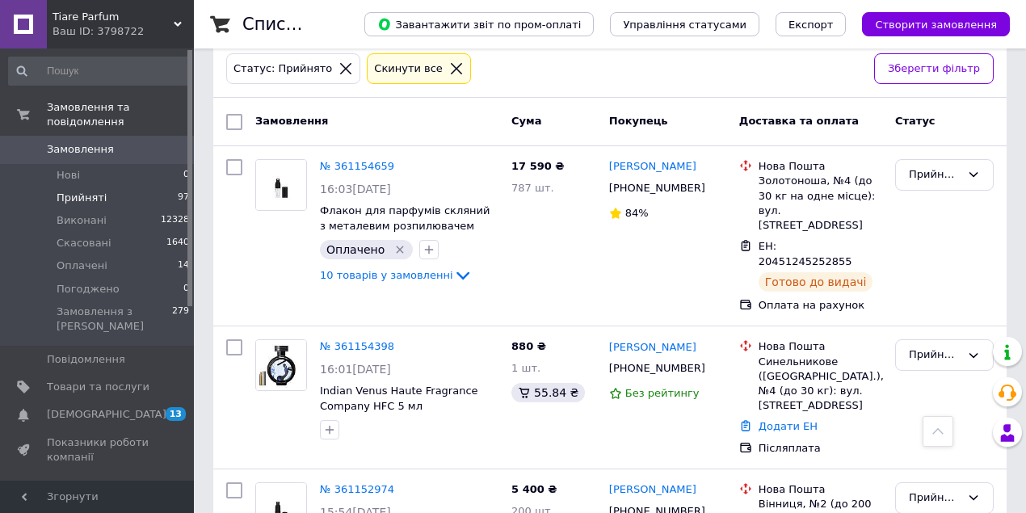
scroll to position [84, 0]
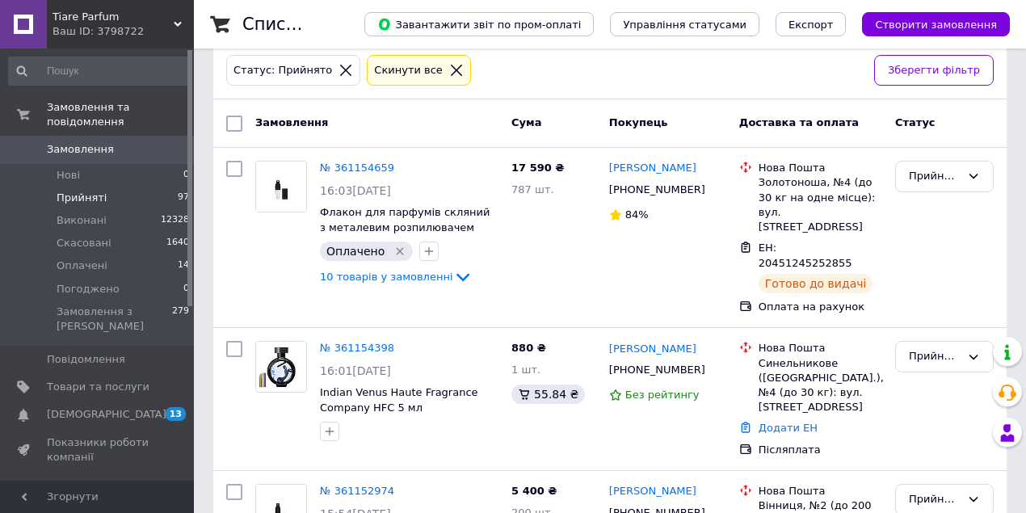
click at [449, 65] on icon at bounding box center [456, 70] width 15 height 15
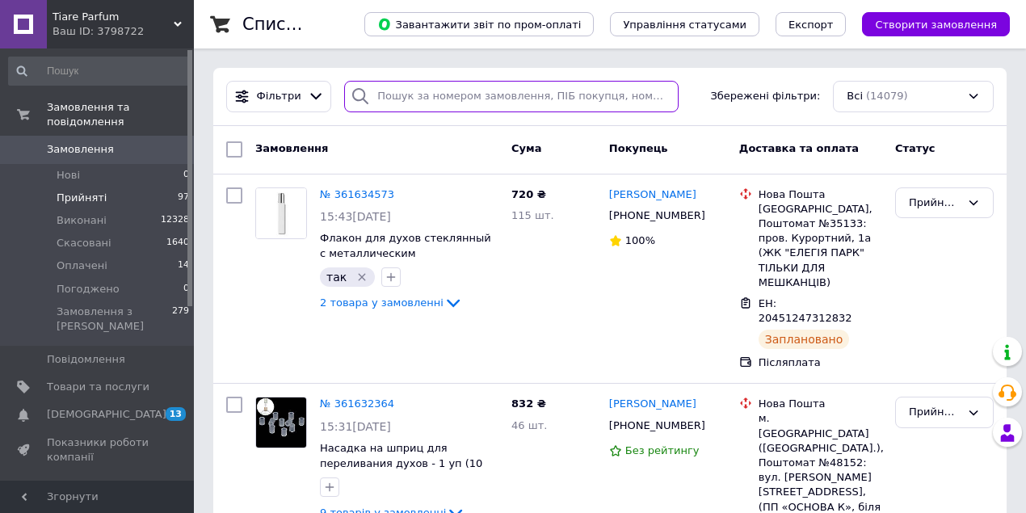
click at [392, 99] on input "search" at bounding box center [511, 96] width 334 height 31
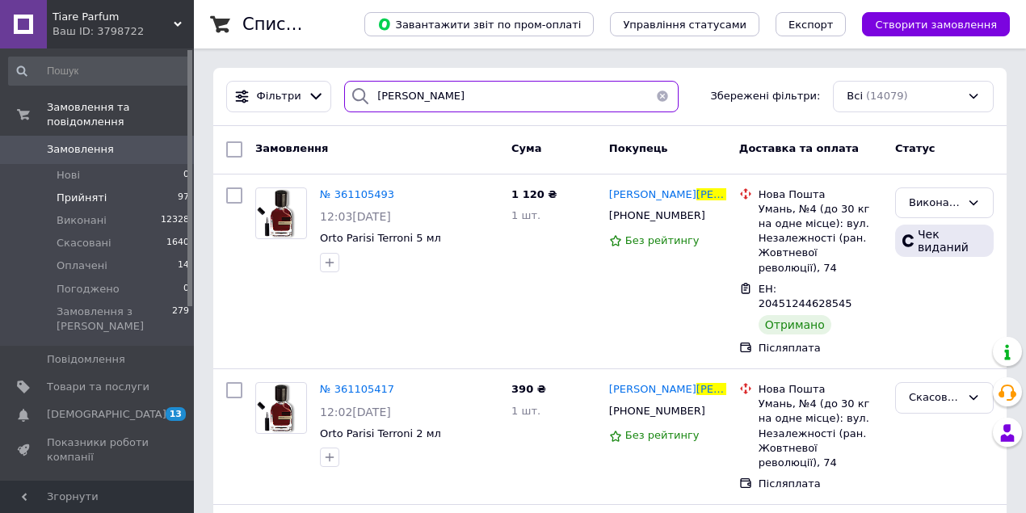
click at [429, 100] on input "проценко" at bounding box center [511, 96] width 334 height 31
type input "п"
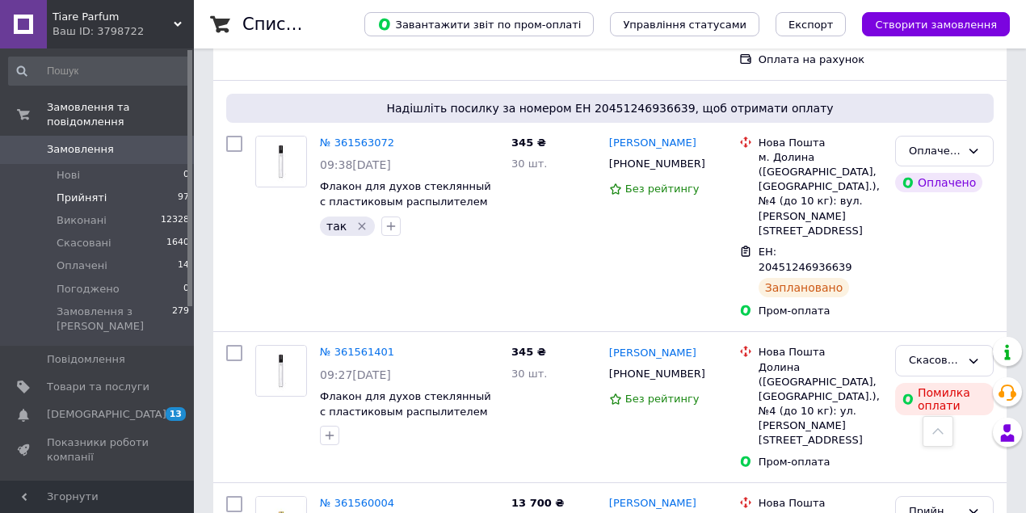
scroll to position [3090, 0]
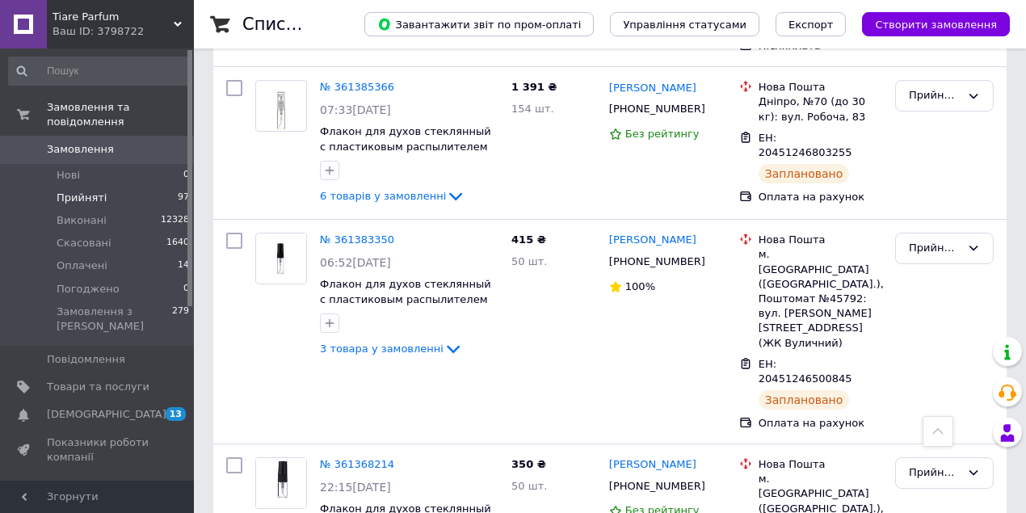
scroll to position [2974, 0]
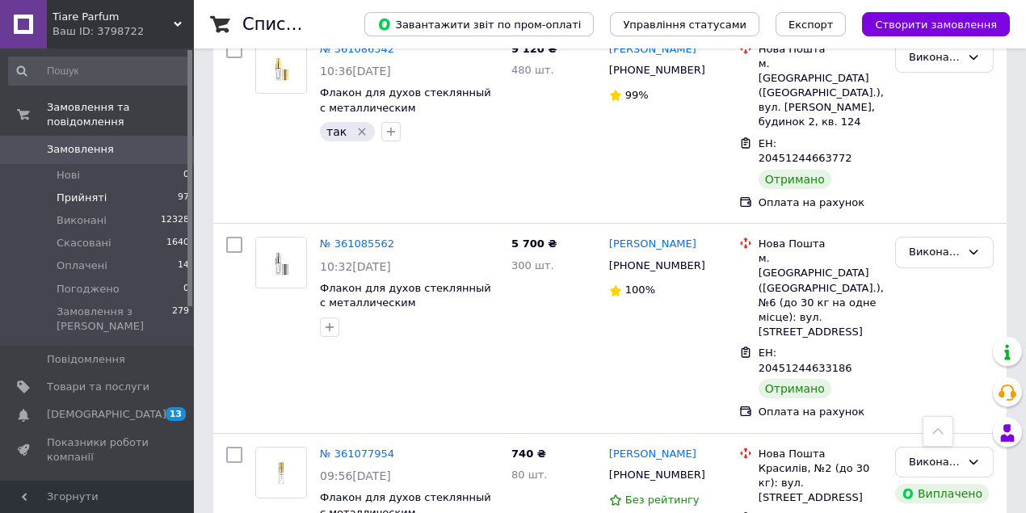
scroll to position [2701, 0]
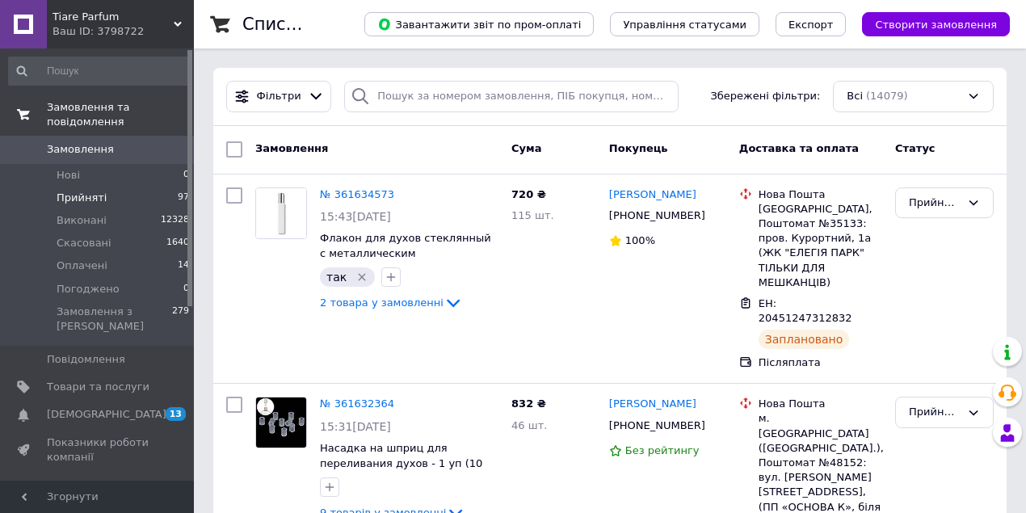
click at [83, 108] on span "Замовлення та повідомлення" at bounding box center [120, 114] width 147 height 29
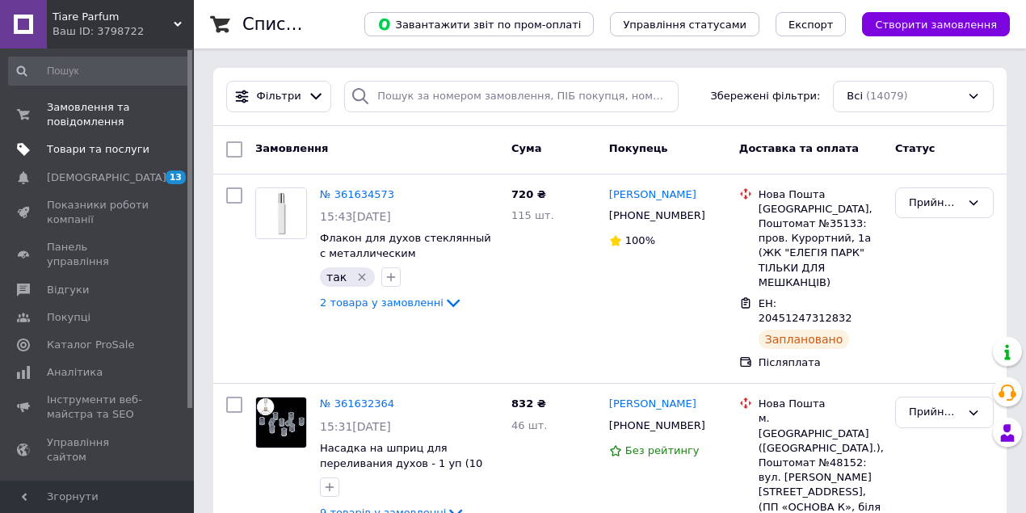
click at [80, 153] on span "Товари та послуги" at bounding box center [98, 149] width 103 height 15
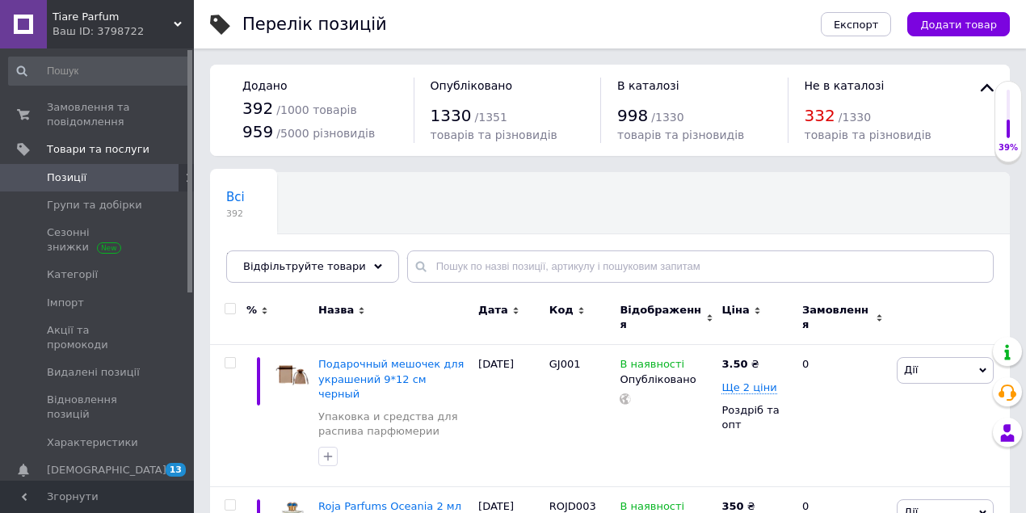
click at [184, 178] on icon at bounding box center [189, 178] width 10 height 10
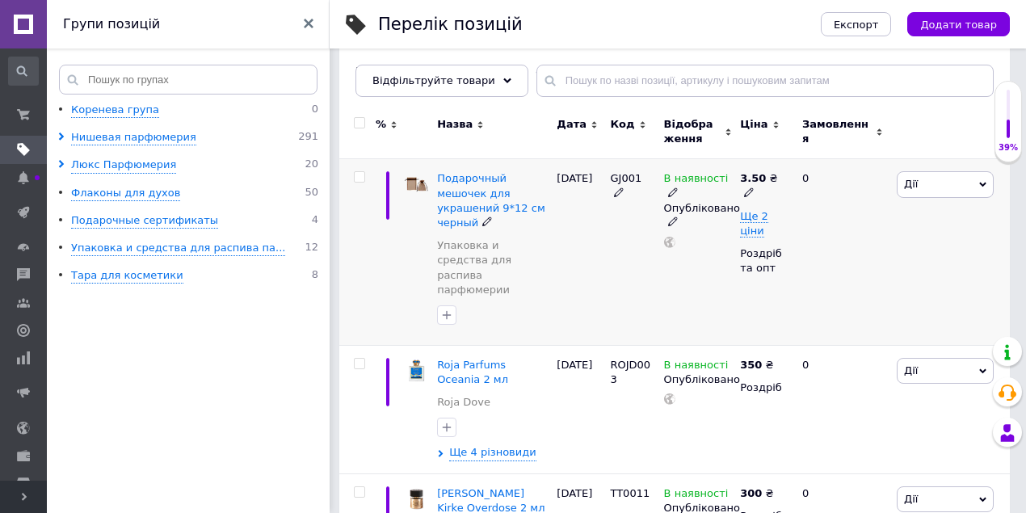
scroll to position [162, 0]
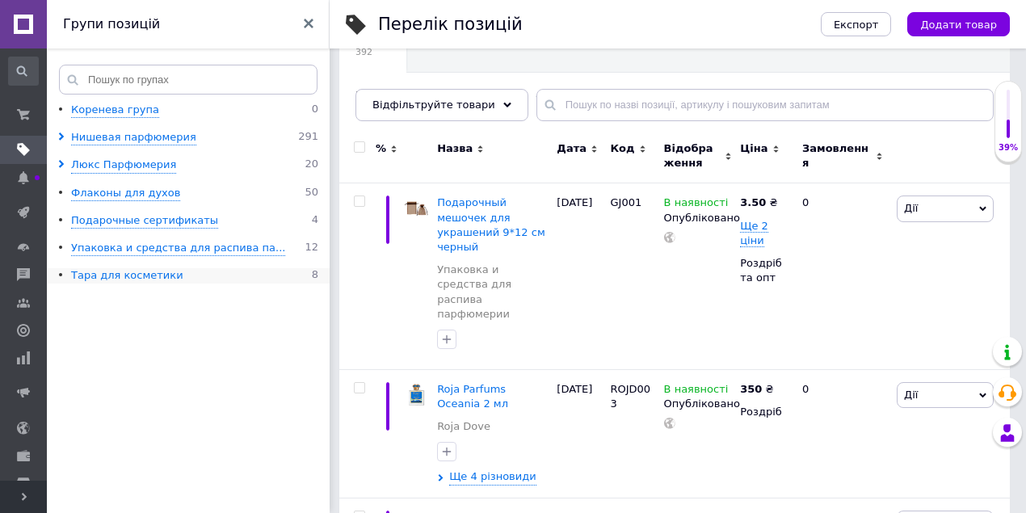
click at [124, 275] on div "Тара для косметики" at bounding box center [127, 275] width 112 height 15
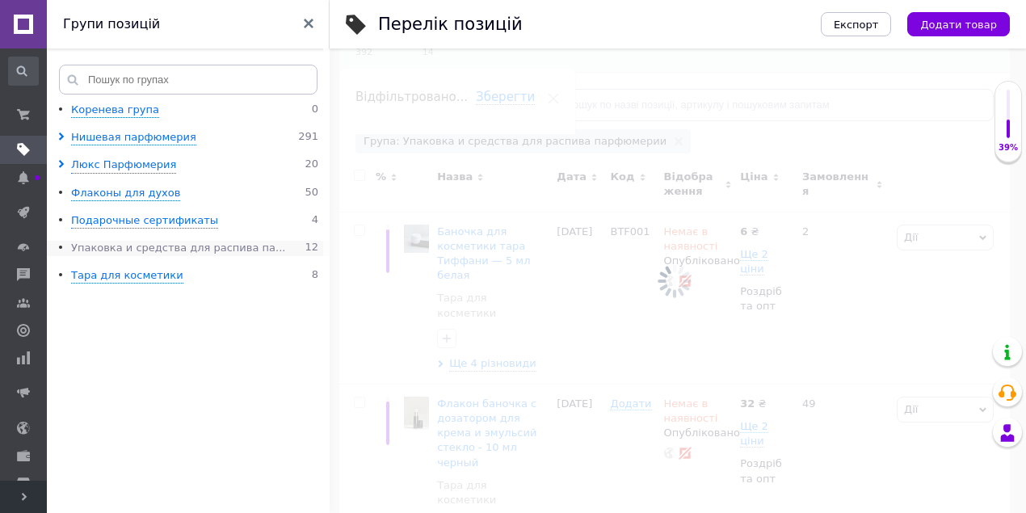
click at [140, 246] on div "Упаковка и средства для распива па..." at bounding box center [178, 248] width 214 height 15
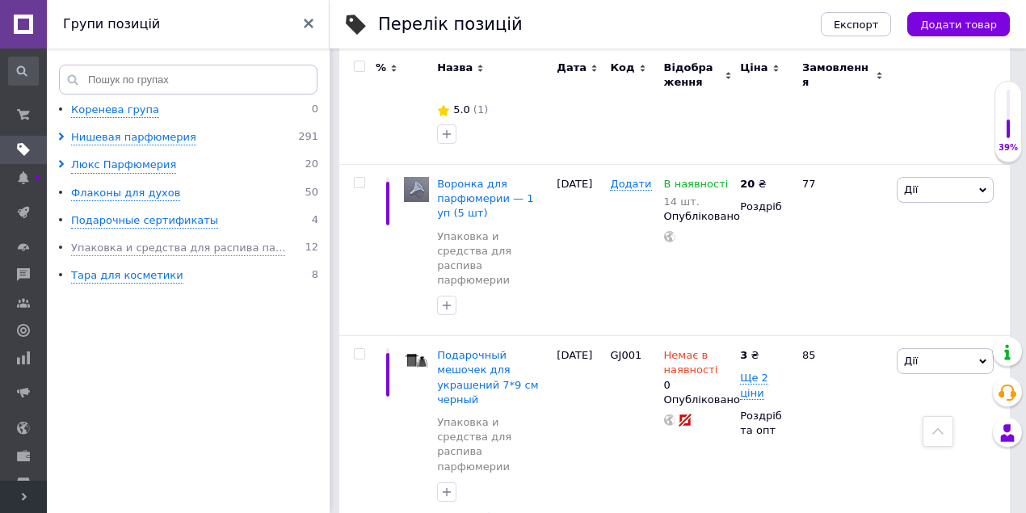
scroll to position [1184, 0]
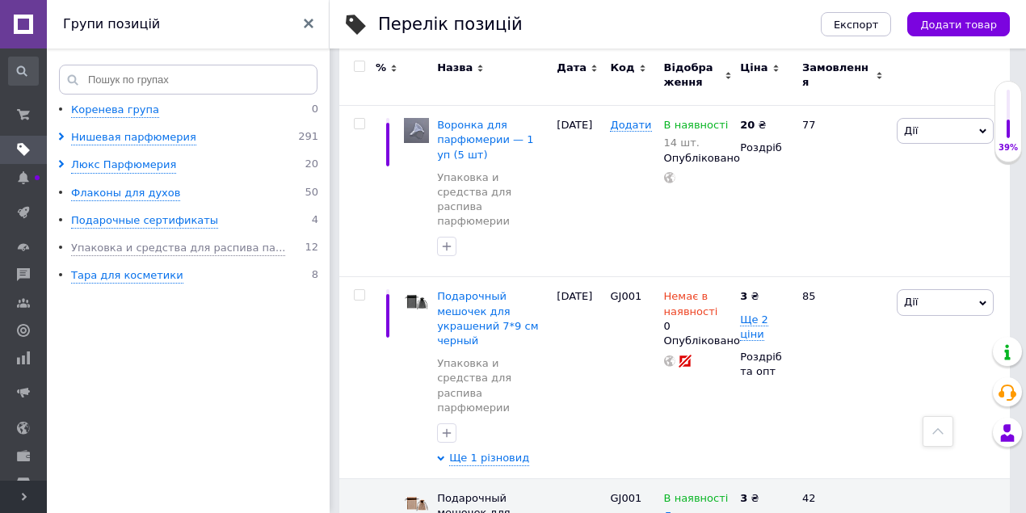
scroll to position [1439, 0]
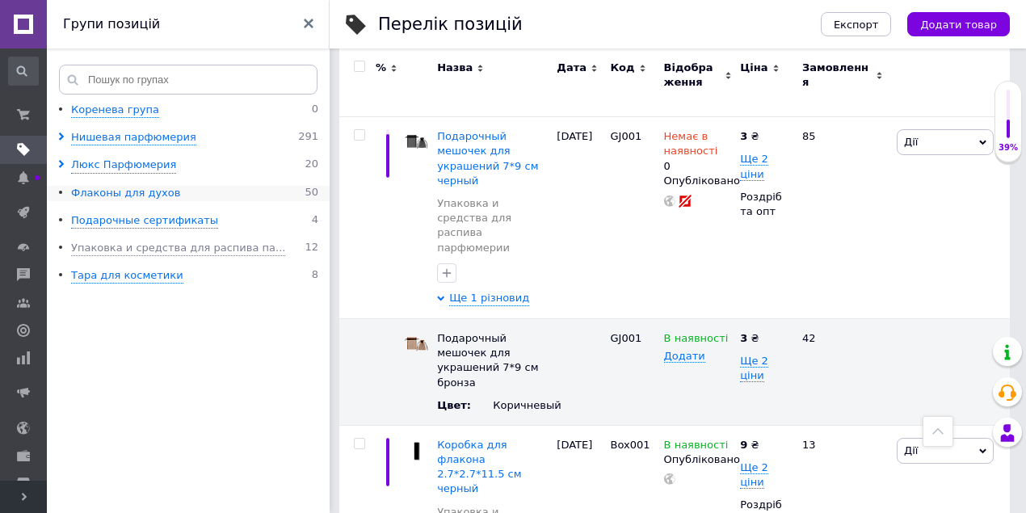
click at [124, 192] on div "Флаконы для духов" at bounding box center [125, 193] width 109 height 15
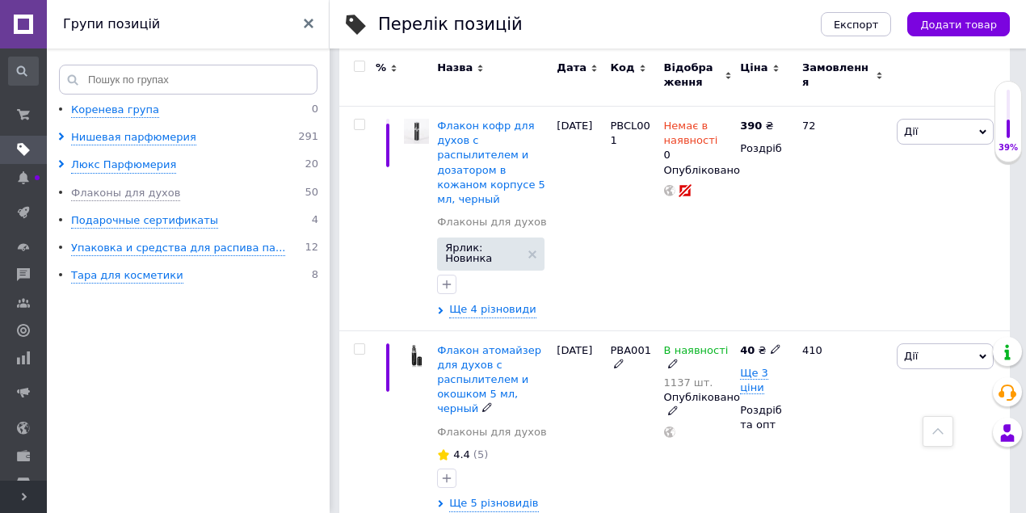
scroll to position [2031, 0]
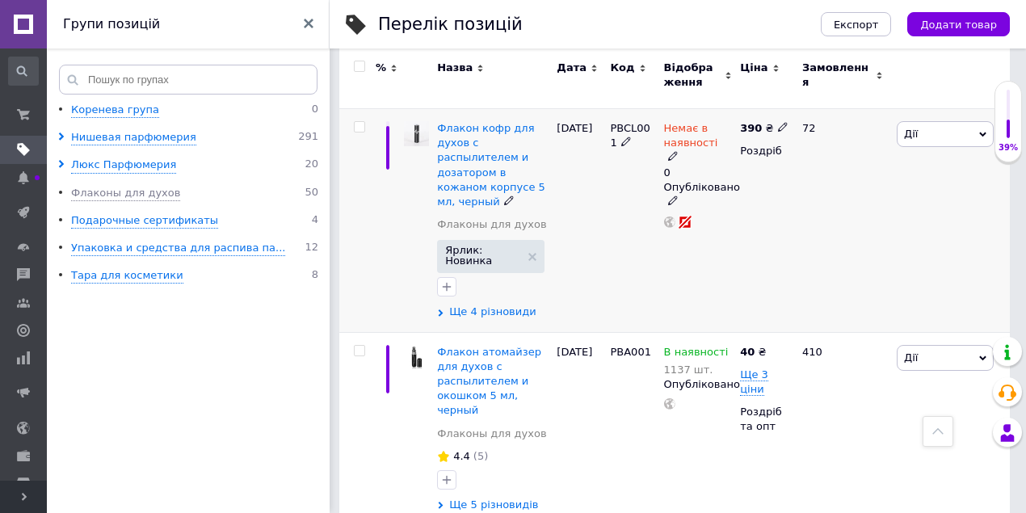
click at [496, 304] on span "Ще 4 різновиди" at bounding box center [492, 311] width 87 height 15
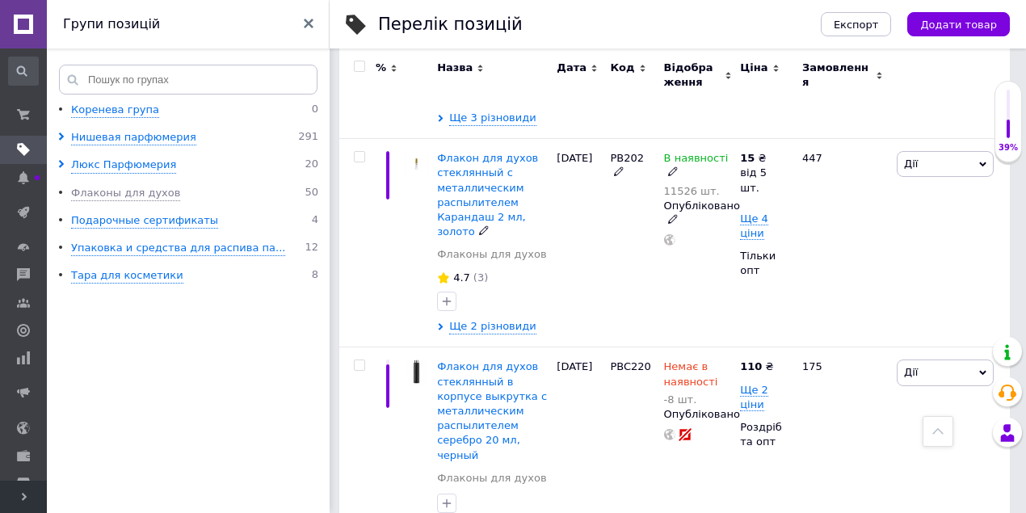
scroll to position [3162, 0]
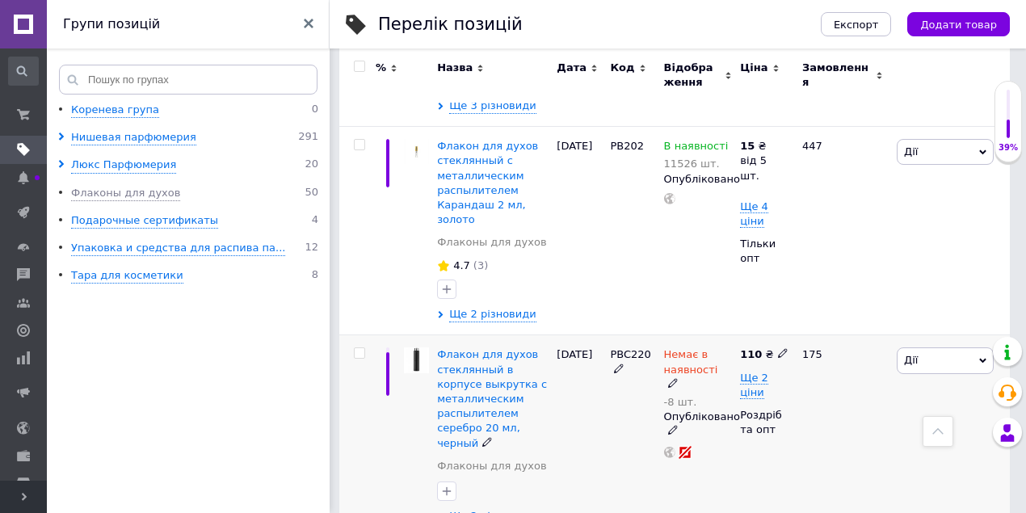
click at [682, 396] on div "-8 шт." at bounding box center [698, 402] width 69 height 12
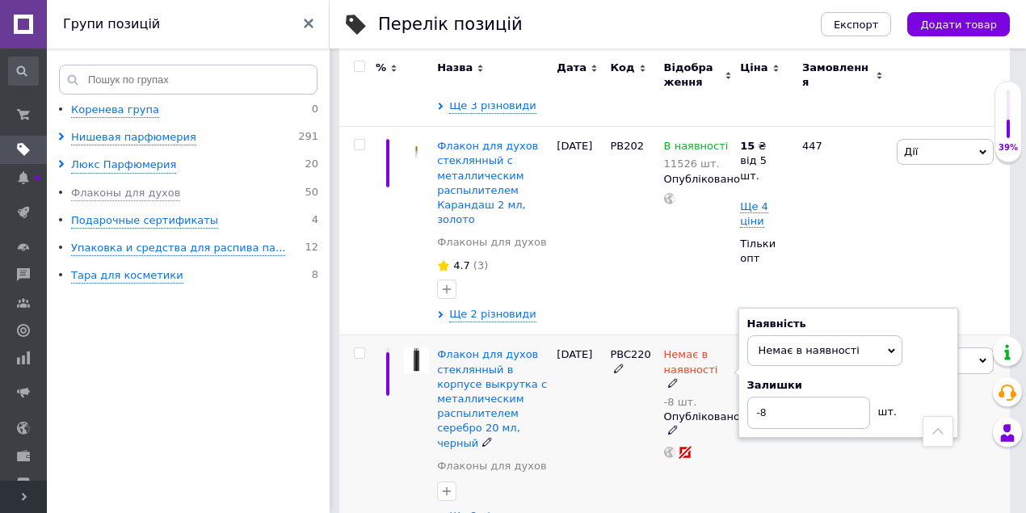
click at [678, 378] on icon at bounding box center [673, 383] width 10 height 10
click at [770, 397] on input "-8" at bounding box center [808, 413] width 123 height 32
click at [580, 335] on div "29.08.2025" at bounding box center [578, 436] width 53 height 202
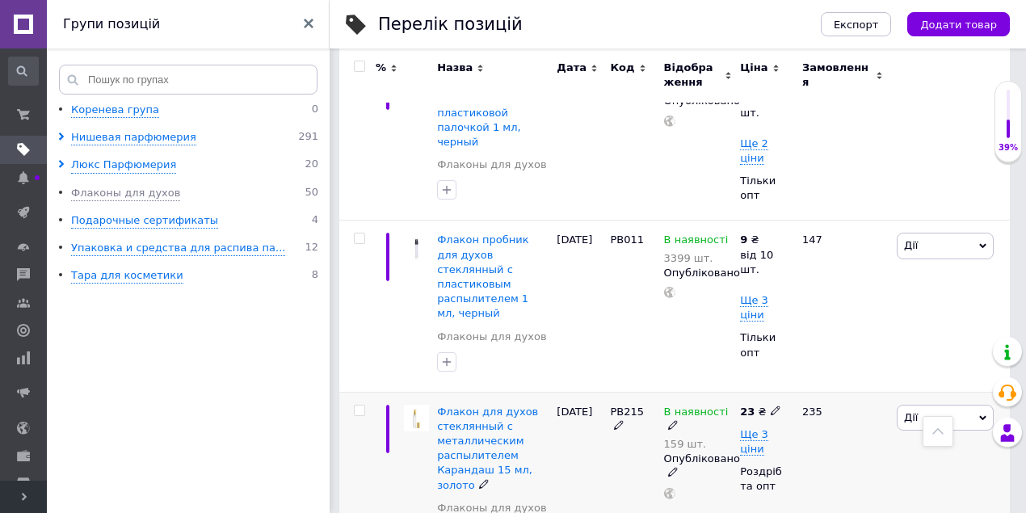
scroll to position [4238, 0]
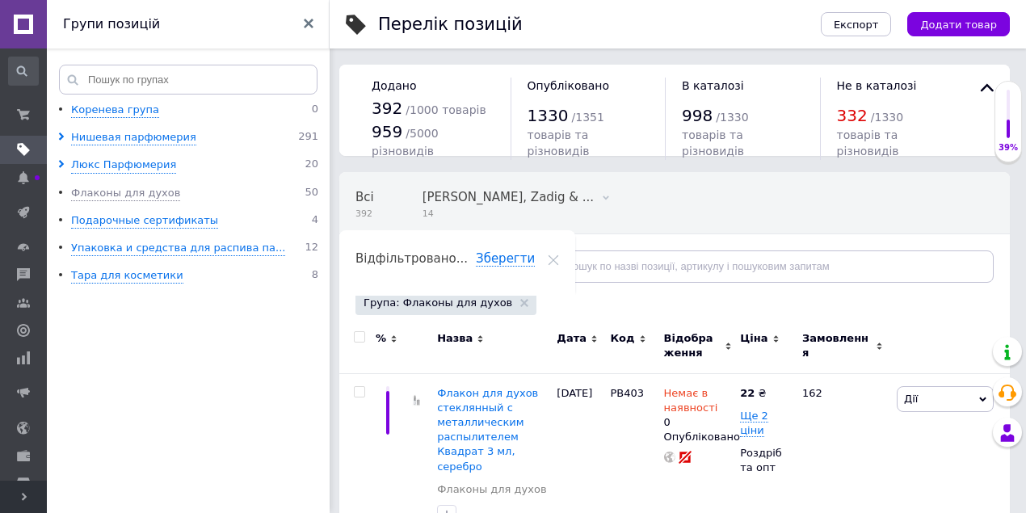
click at [306, 21] on use at bounding box center [309, 24] width 10 height 10
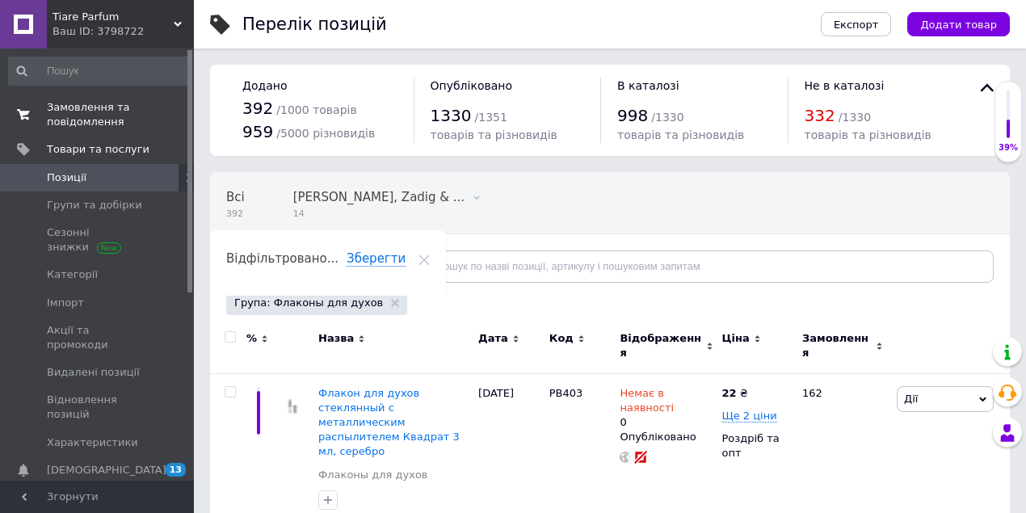
click at [65, 107] on span "Замовлення та повідомлення" at bounding box center [98, 114] width 103 height 29
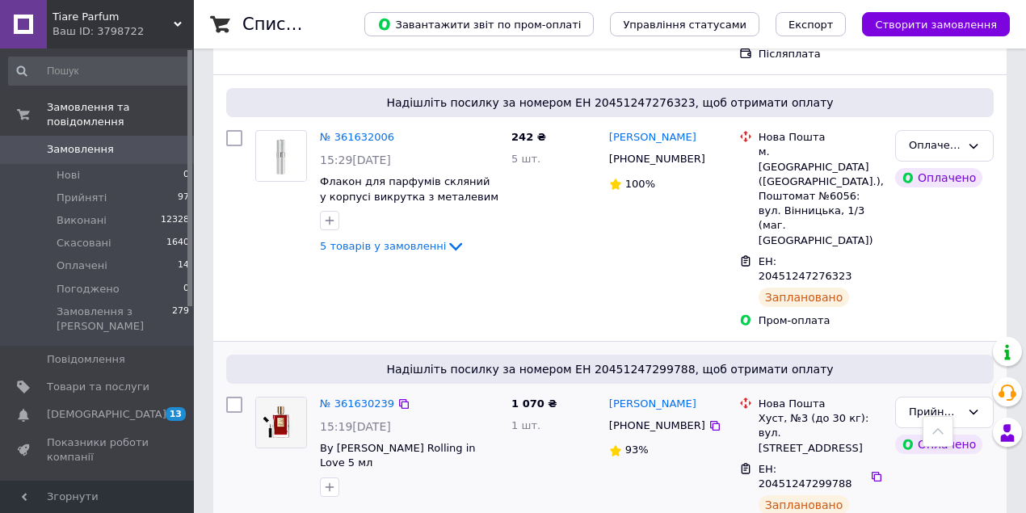
scroll to position [538, 0]
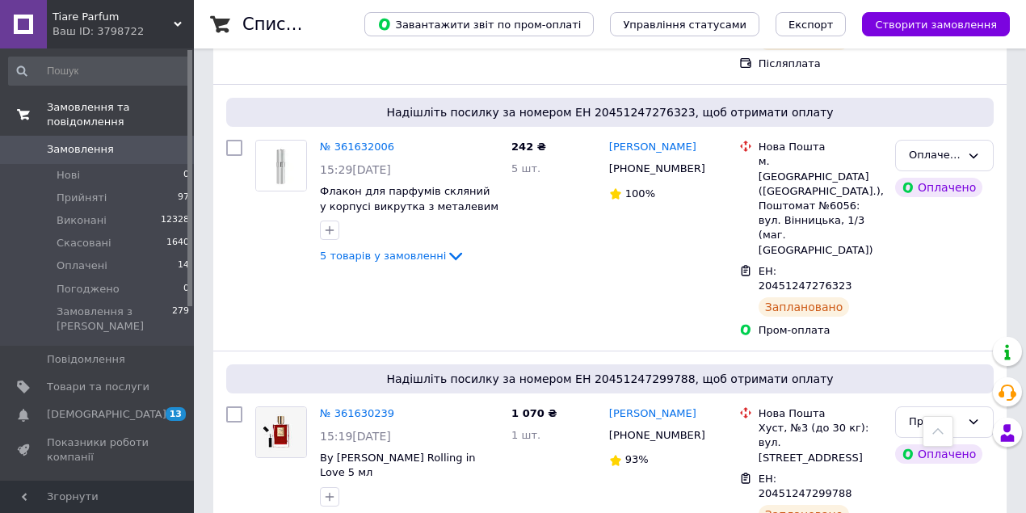
click at [91, 105] on span "Замовлення та повідомлення" at bounding box center [120, 114] width 147 height 29
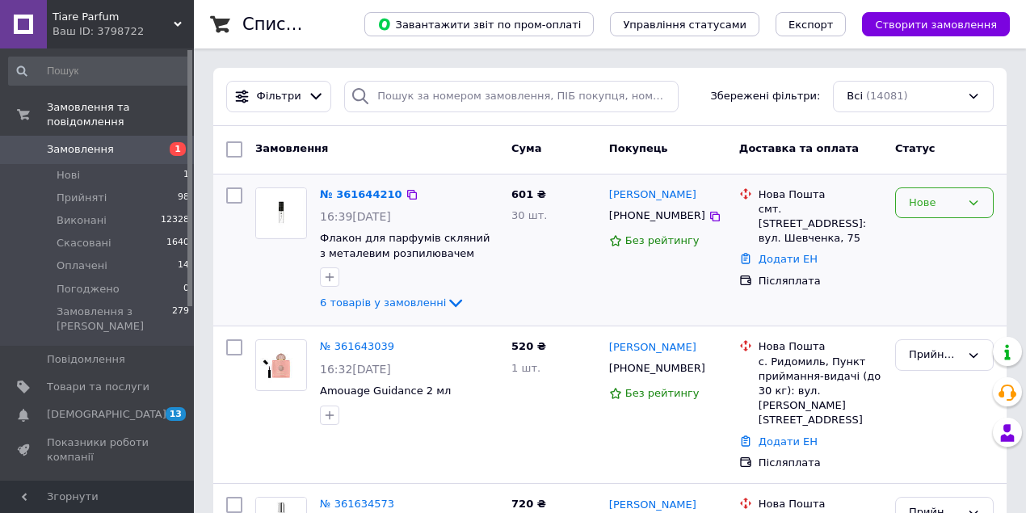
click at [972, 200] on icon at bounding box center [973, 202] width 13 height 13
click at [970, 237] on li "Прийнято" at bounding box center [944, 236] width 97 height 30
click at [365, 195] on link "№ 361644210" at bounding box center [357, 194] width 74 height 12
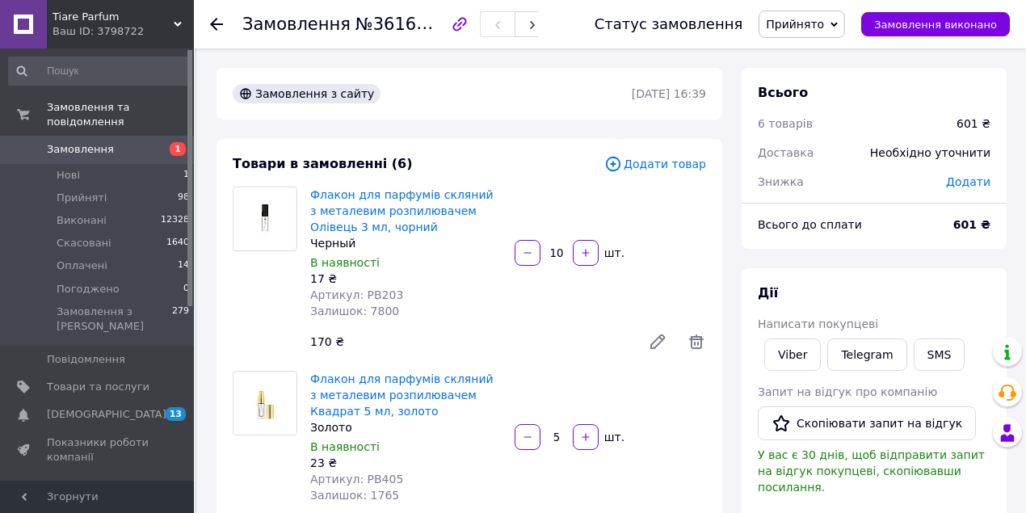
click at [214, 26] on icon at bounding box center [216, 24] width 13 height 13
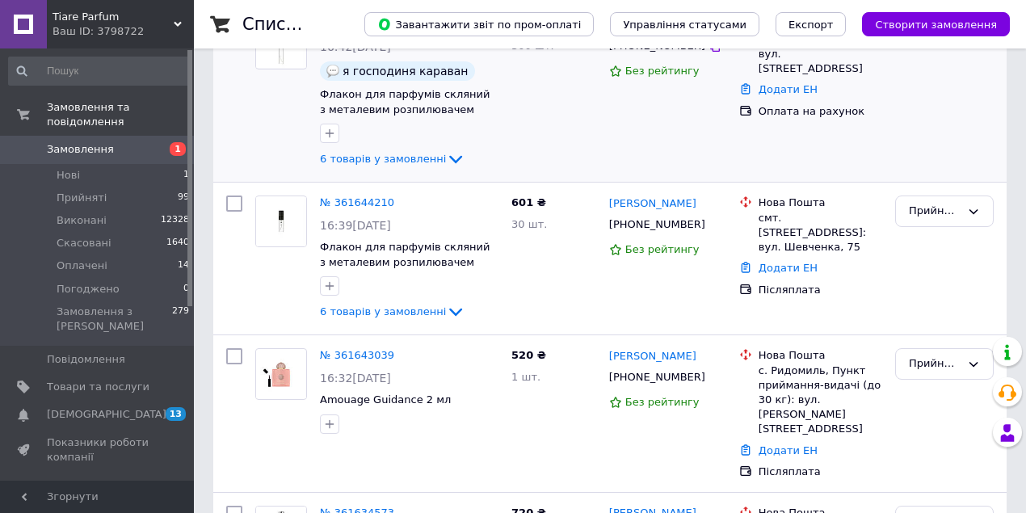
scroll to position [215, 0]
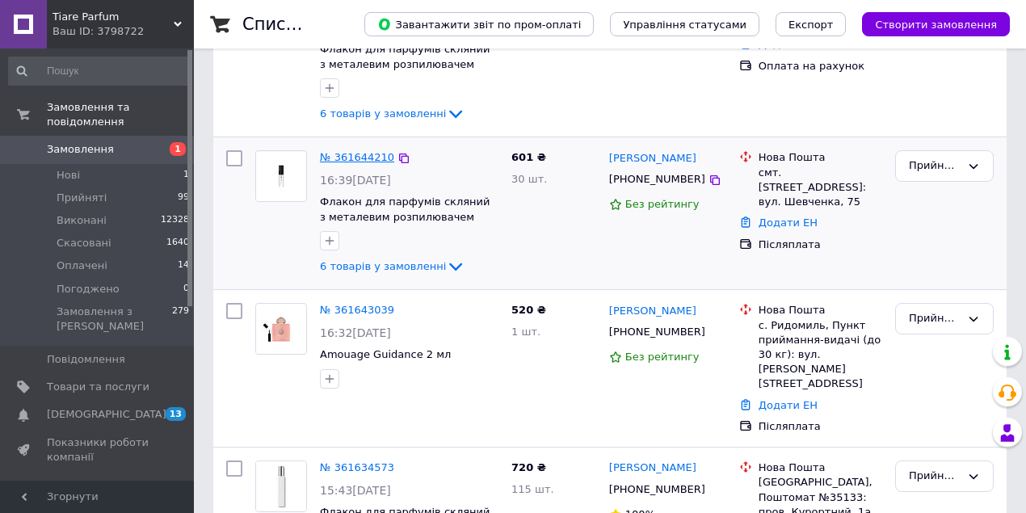
click at [354, 160] on link "№ 361644210" at bounding box center [357, 157] width 74 height 12
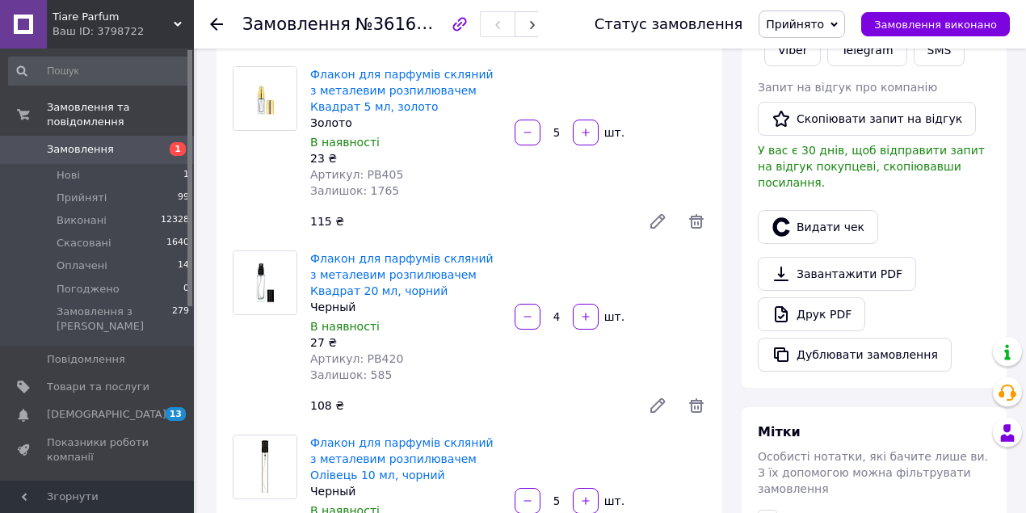
scroll to position [485, 0]
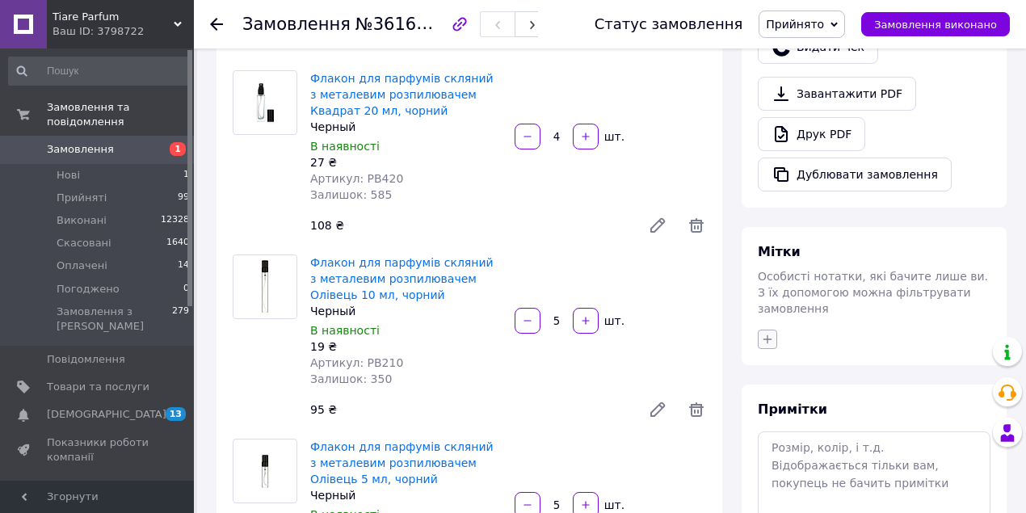
click at [769, 333] on icon "button" at bounding box center [767, 339] width 13 height 13
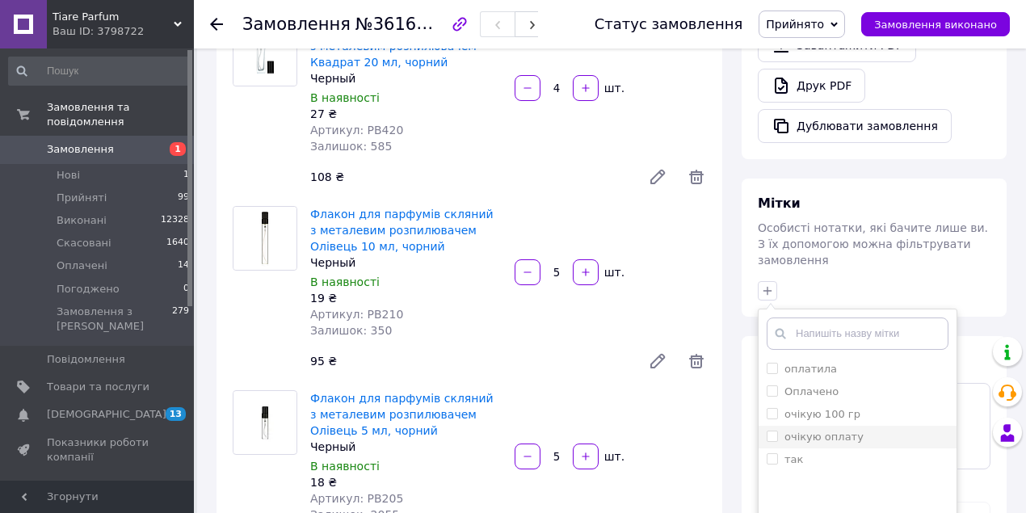
scroll to position [592, 0]
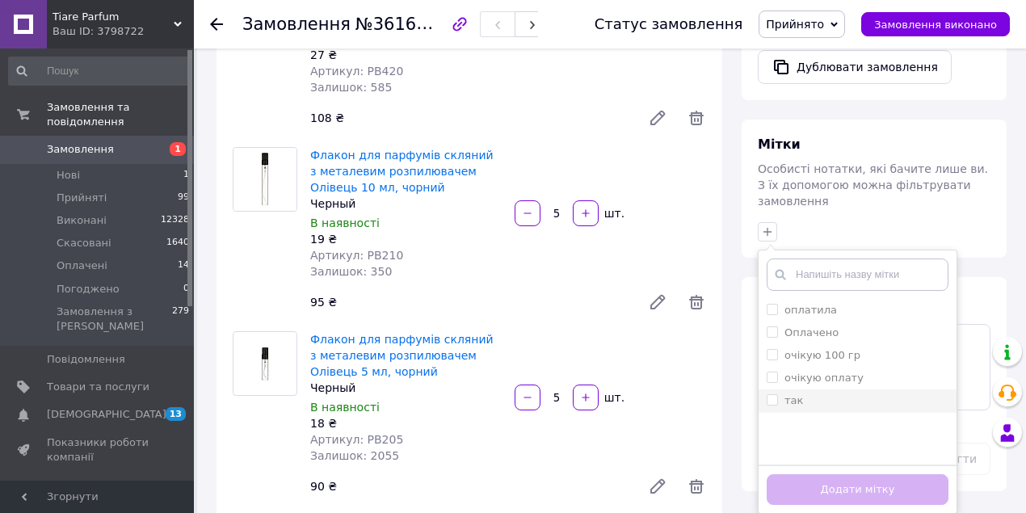
click at [772, 394] on input "так" at bounding box center [771, 399] width 10 height 10
checkbox input "true"
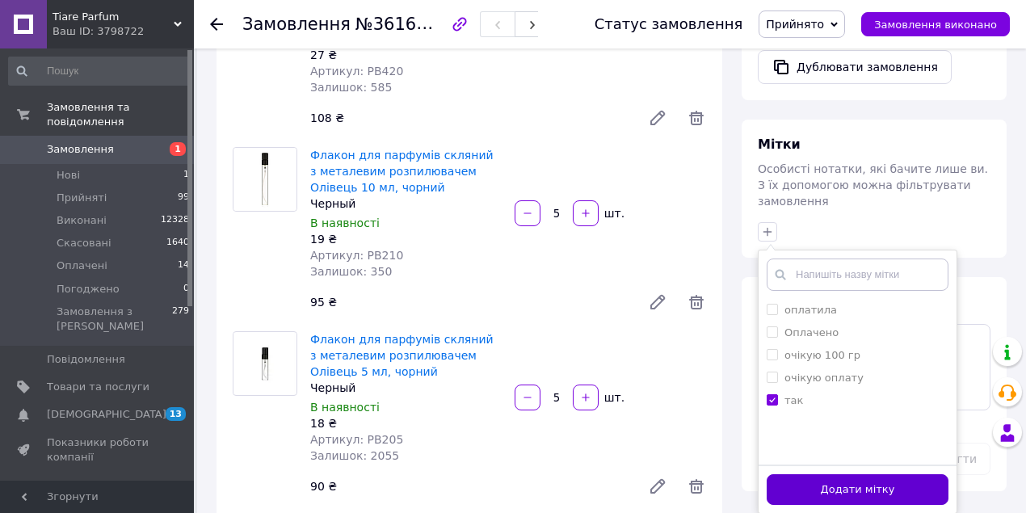
click at [787, 474] on button "Додати мітку" at bounding box center [857, 489] width 182 height 31
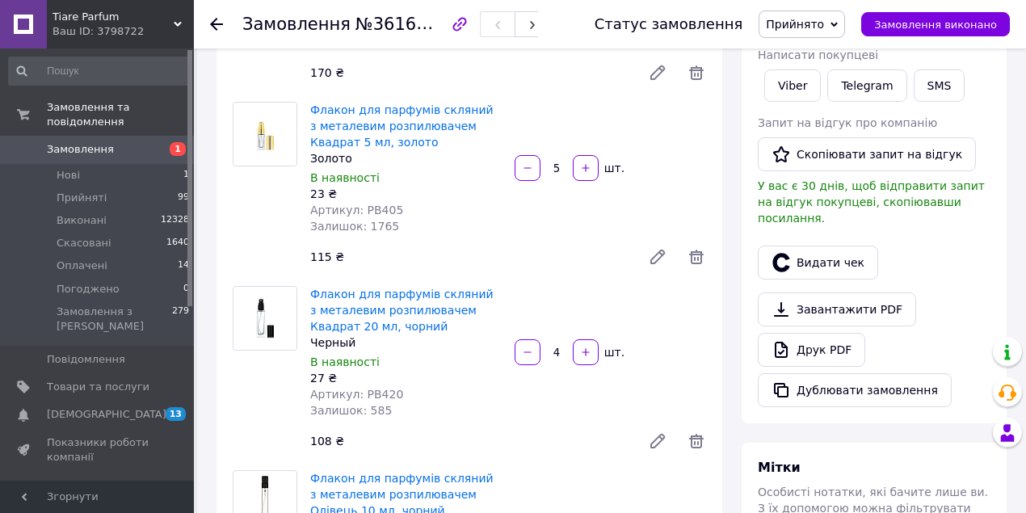
scroll to position [0, 0]
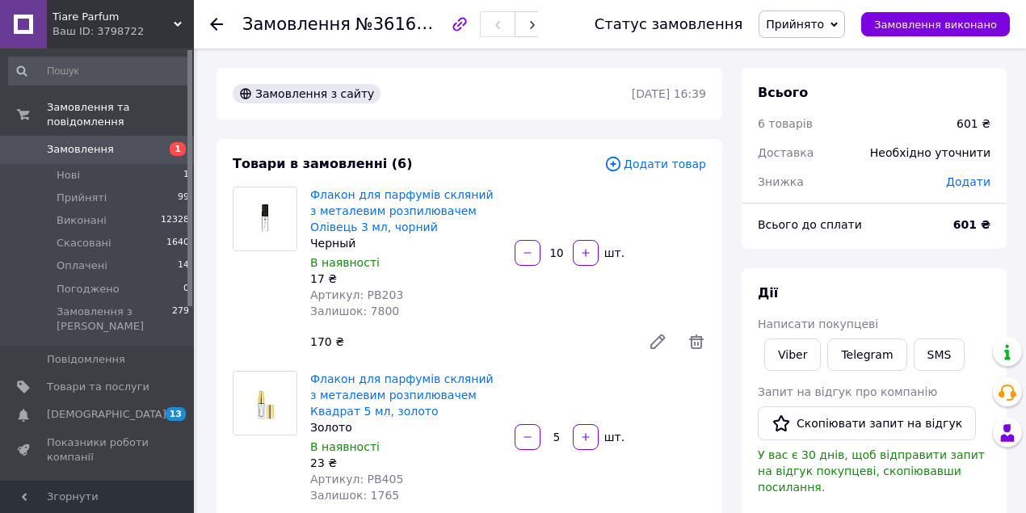
click at [216, 28] on use at bounding box center [216, 24] width 13 height 13
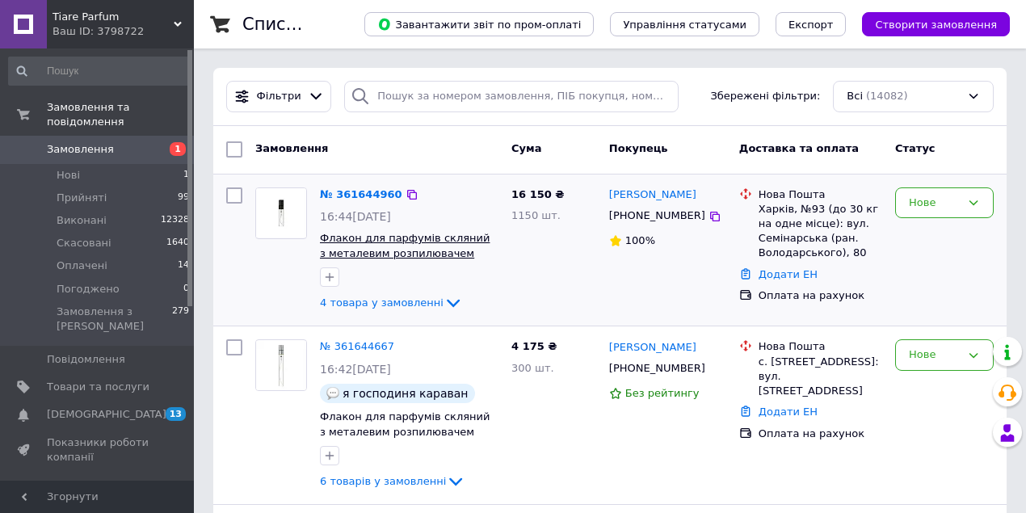
scroll to position [107, 0]
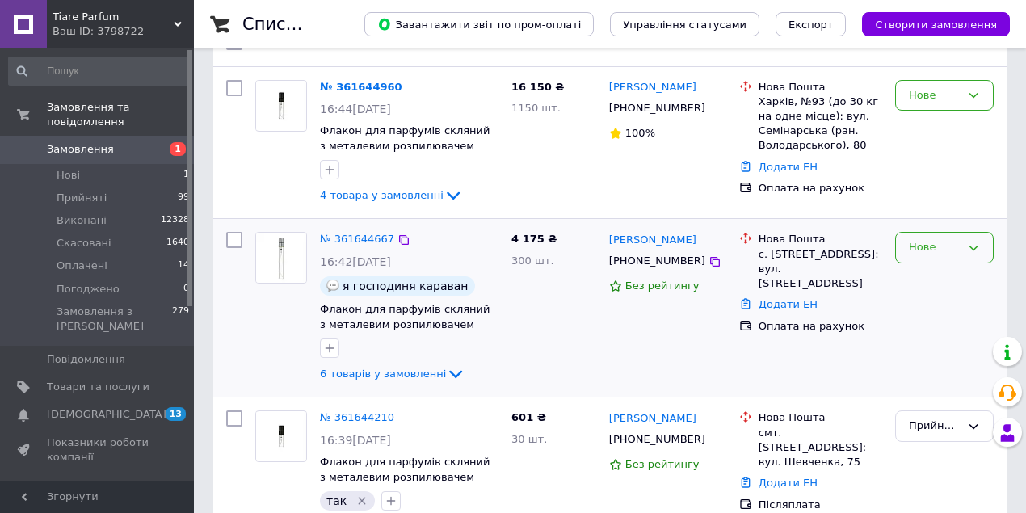
click at [974, 249] on icon at bounding box center [973, 247] width 13 height 13
click at [972, 279] on li "Прийнято" at bounding box center [944, 282] width 97 height 30
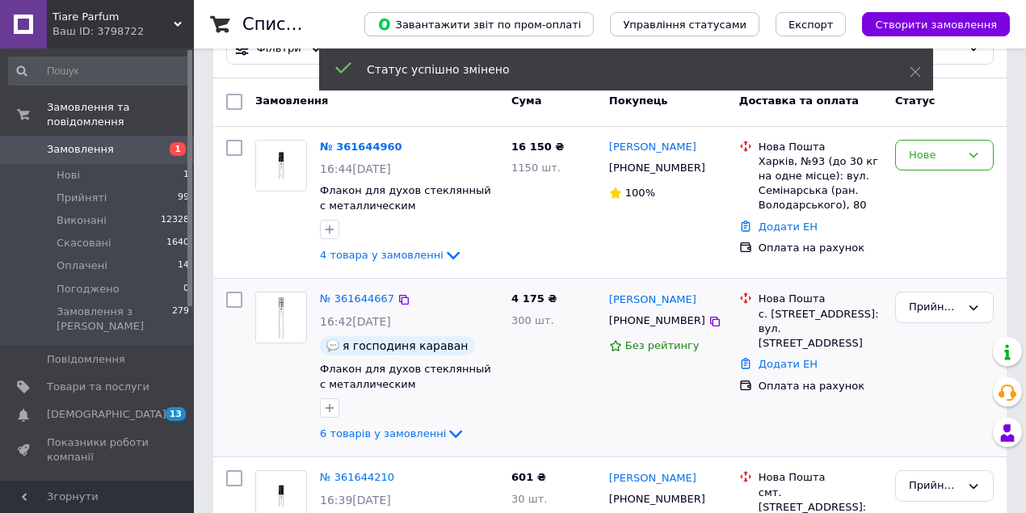
scroll to position [0, 0]
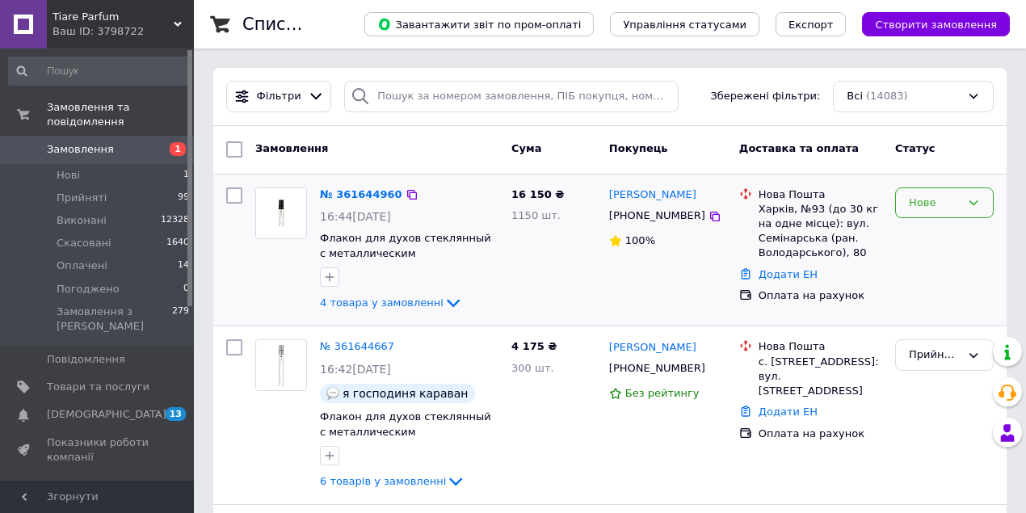
click at [976, 198] on icon at bounding box center [973, 202] width 13 height 13
click at [966, 239] on li "Прийнято" at bounding box center [944, 236] width 97 height 30
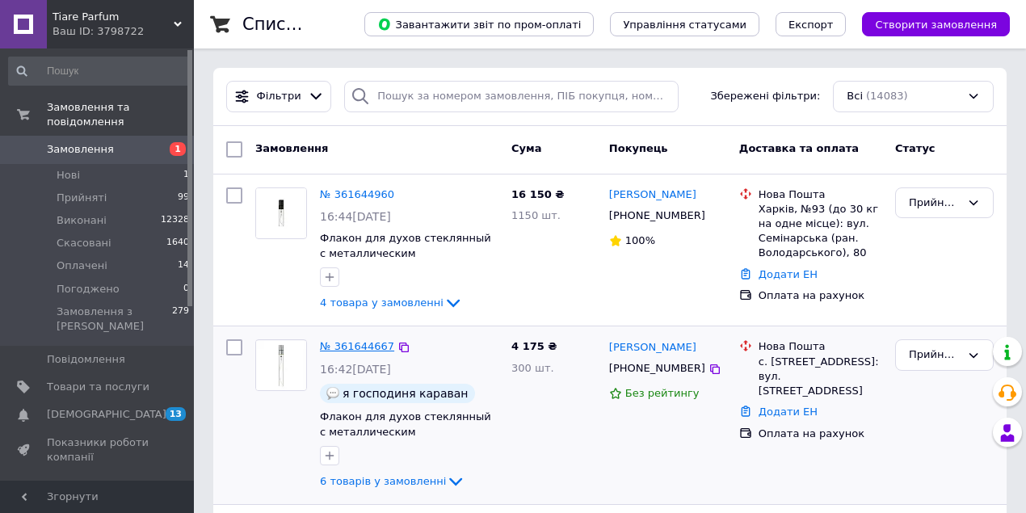
click at [350, 346] on link "№ 361644667" at bounding box center [357, 346] width 74 height 12
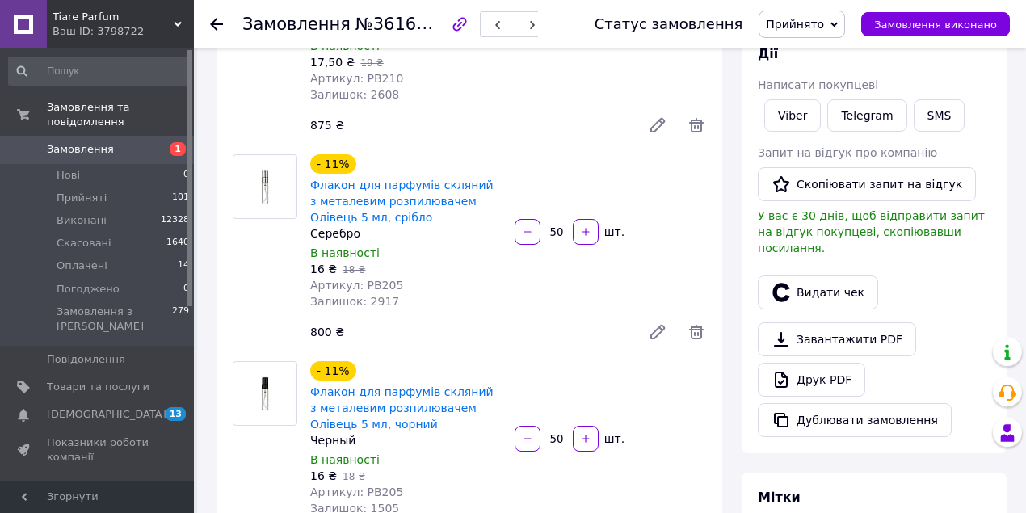
scroll to position [269, 0]
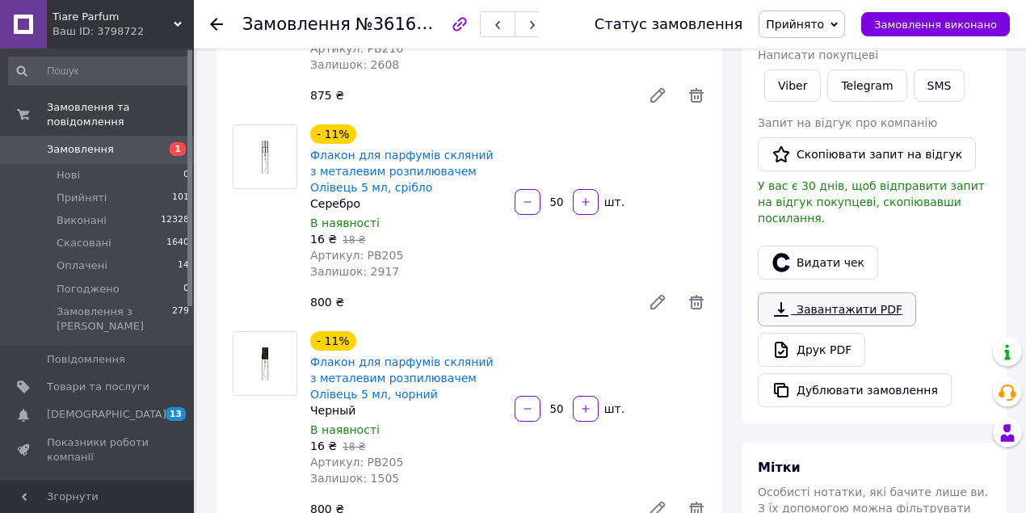
click at [780, 302] on icon at bounding box center [781, 309] width 15 height 15
click at [208, 15] on div "Замовлення №361644667 Статус замовлення Прийнято Виконано Скасовано Оплачено По…" at bounding box center [610, 24] width 832 height 48
click at [212, 21] on icon at bounding box center [216, 24] width 13 height 13
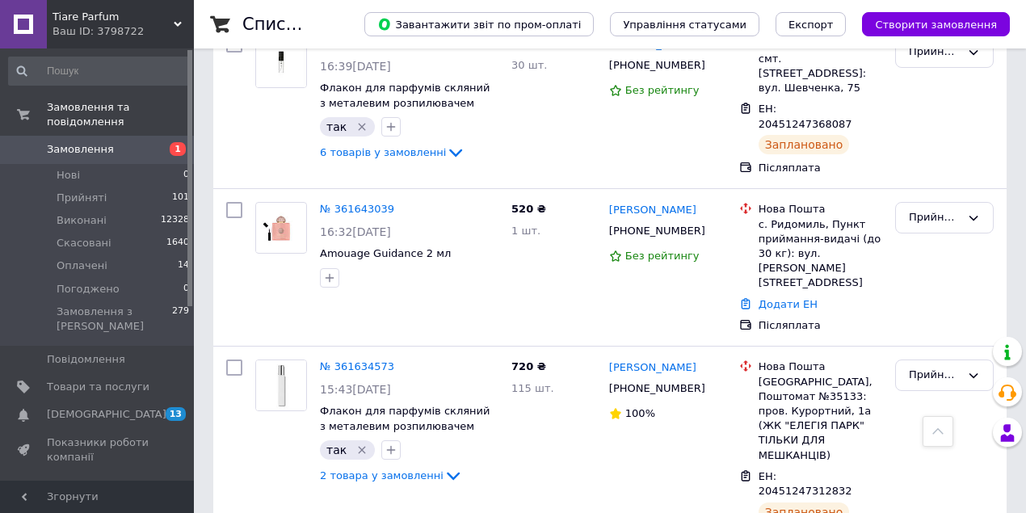
scroll to position [485, 0]
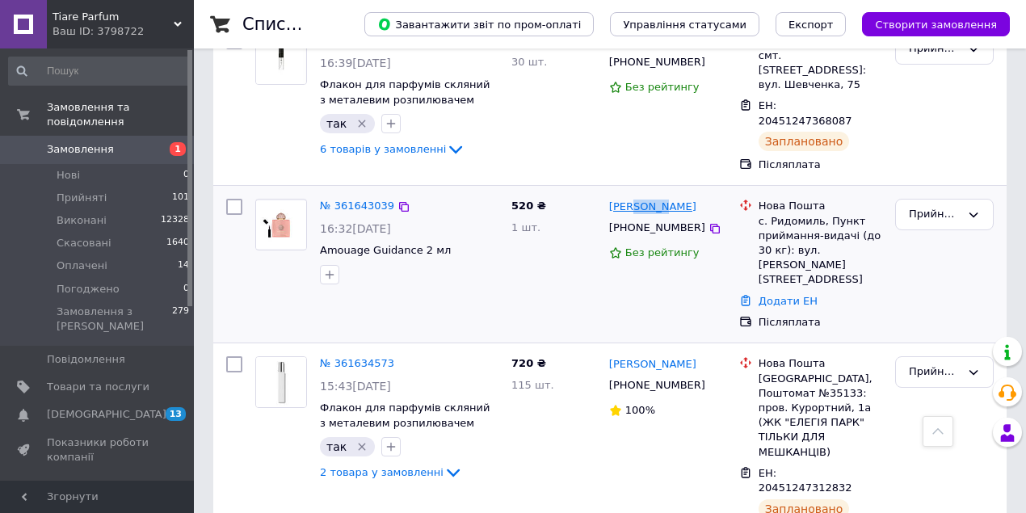
drag, startPoint x: 657, startPoint y: 191, endPoint x: 630, endPoint y: 197, distance: 28.0
click at [628, 198] on div "[PERSON_NAME]" at bounding box center [652, 206] width 90 height 19
copy link "Букай"
click at [454, 271] on div at bounding box center [409, 275] width 185 height 26
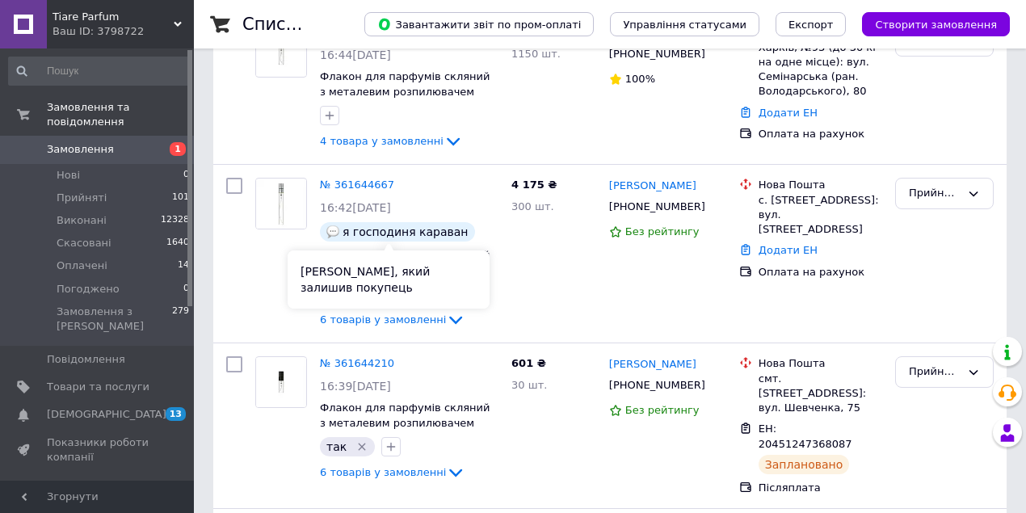
scroll to position [0, 0]
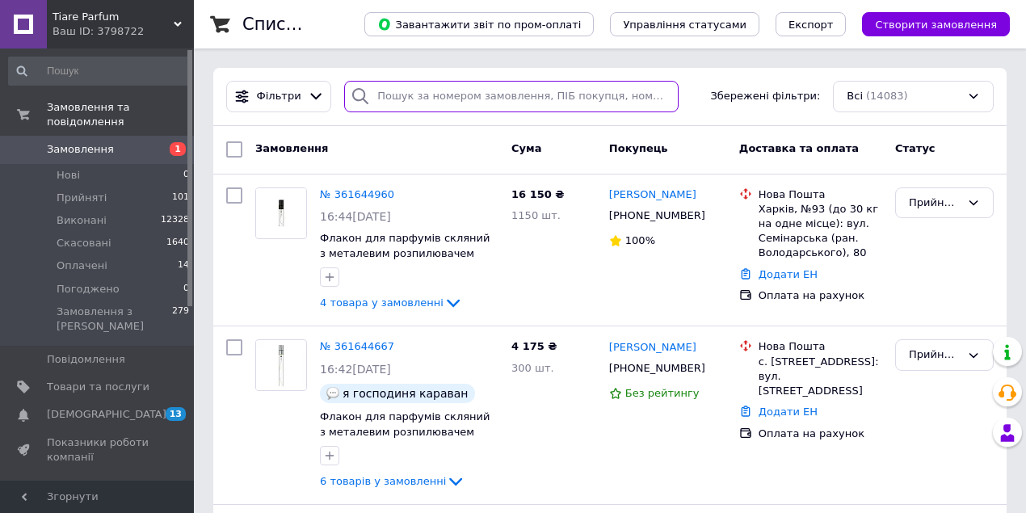
click at [406, 99] on input "search" at bounding box center [511, 96] width 334 height 31
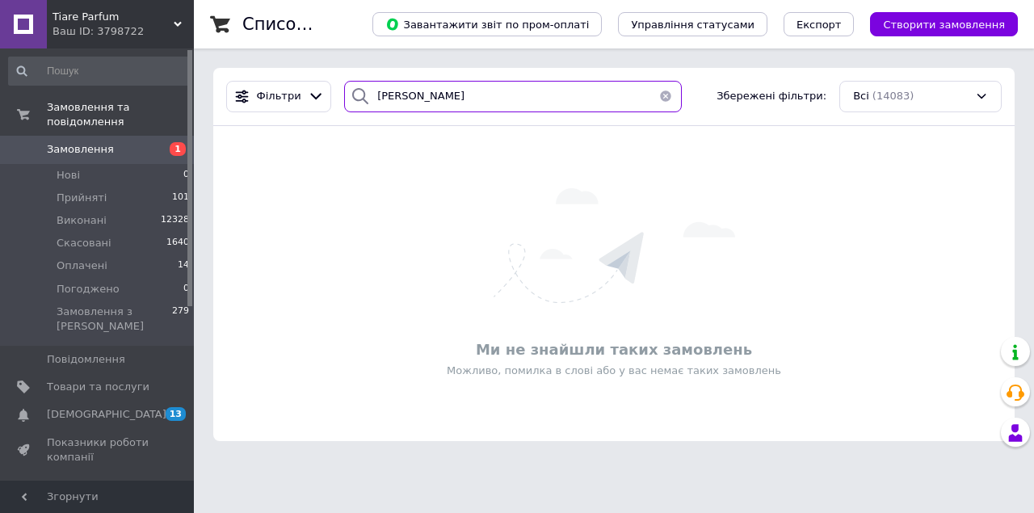
click at [380, 97] on input "Гардієнко" at bounding box center [513, 96] width 338 height 31
click at [446, 97] on input "Гордієнко" at bounding box center [513, 96] width 338 height 31
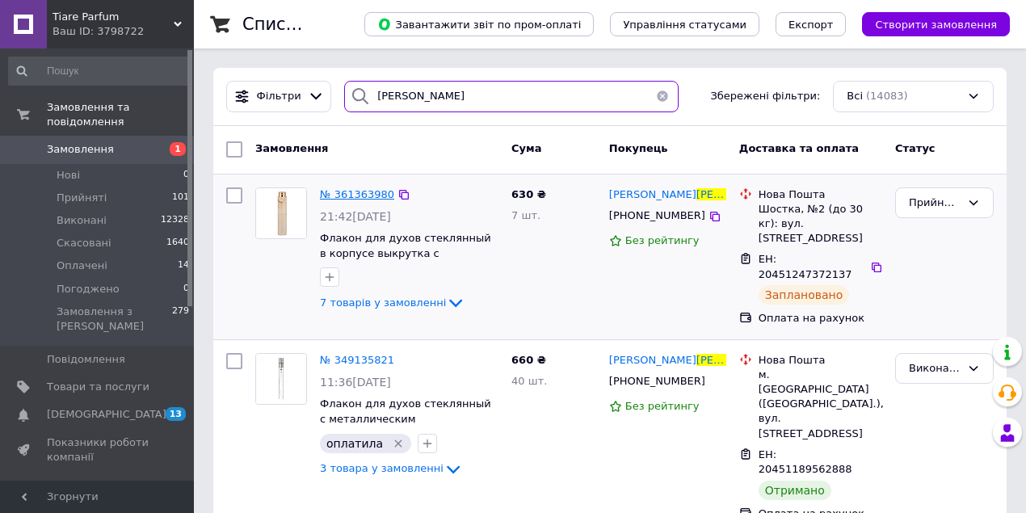
type input "Гордієнко"
click at [344, 191] on span "№ 361363980" at bounding box center [357, 194] width 74 height 12
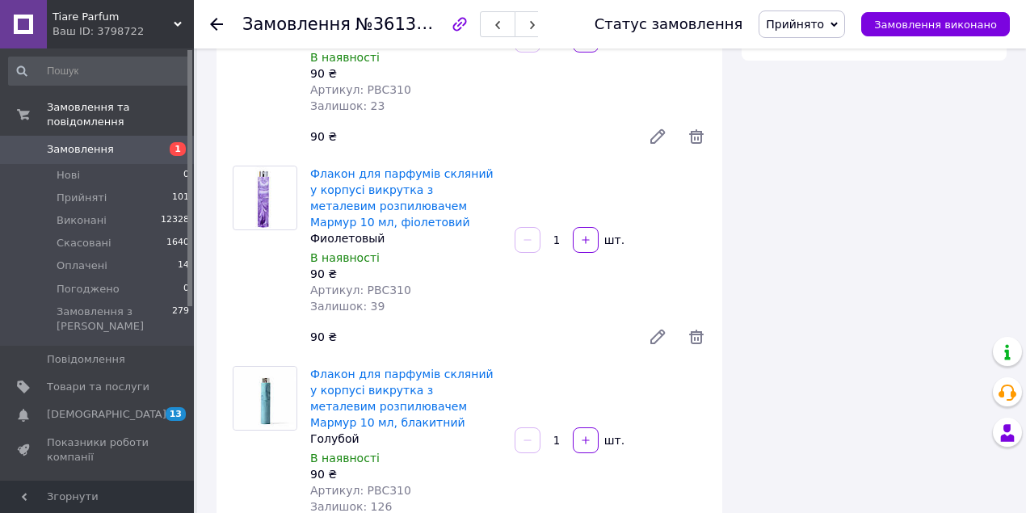
scroll to position [1238, 0]
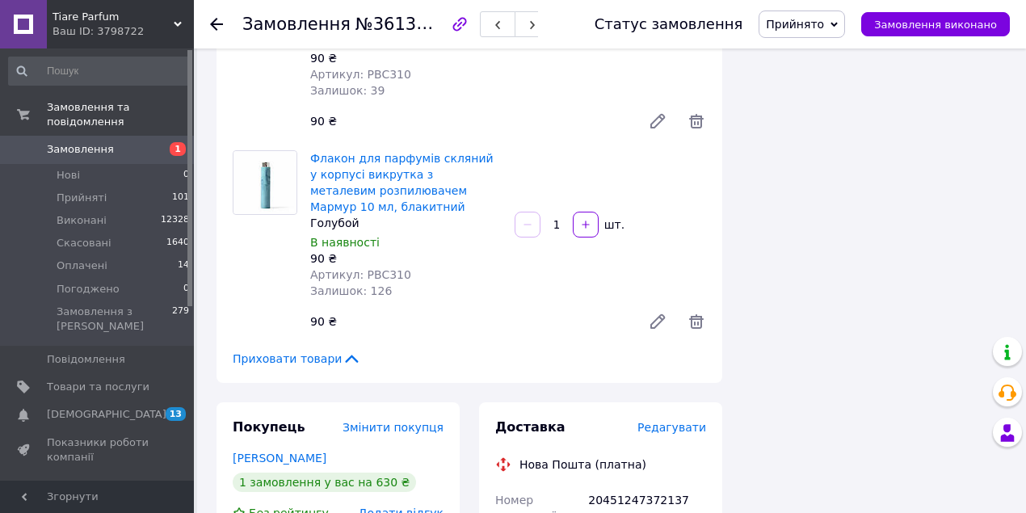
click at [220, 23] on icon at bounding box center [216, 24] width 13 height 13
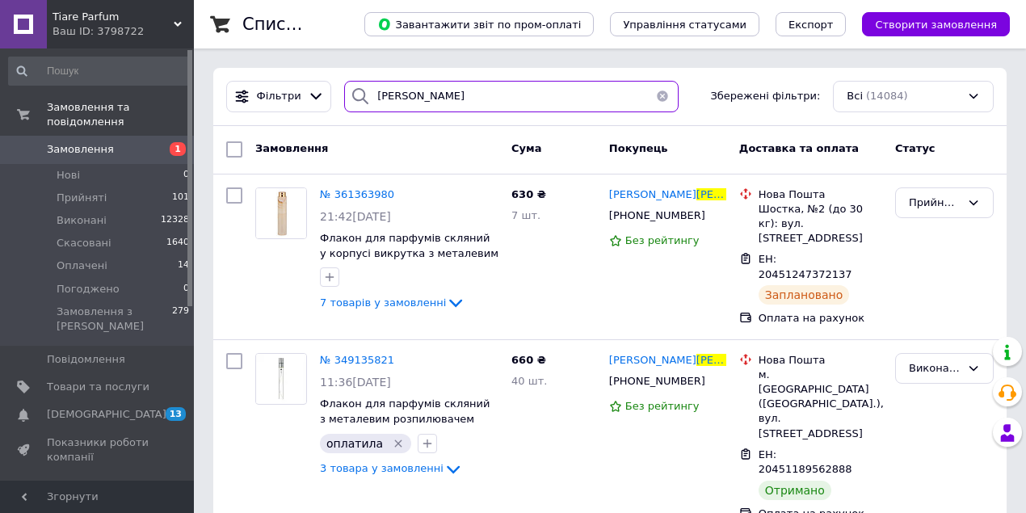
click at [430, 98] on input "Гордієнко" at bounding box center [511, 96] width 334 height 31
type input "Г"
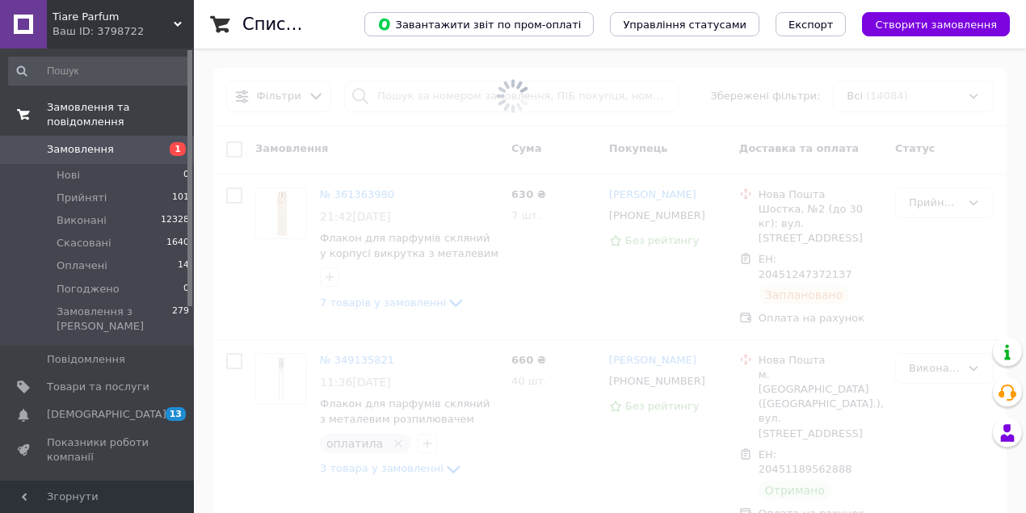
click at [142, 107] on span "Замовлення та повідомлення" at bounding box center [120, 114] width 147 height 29
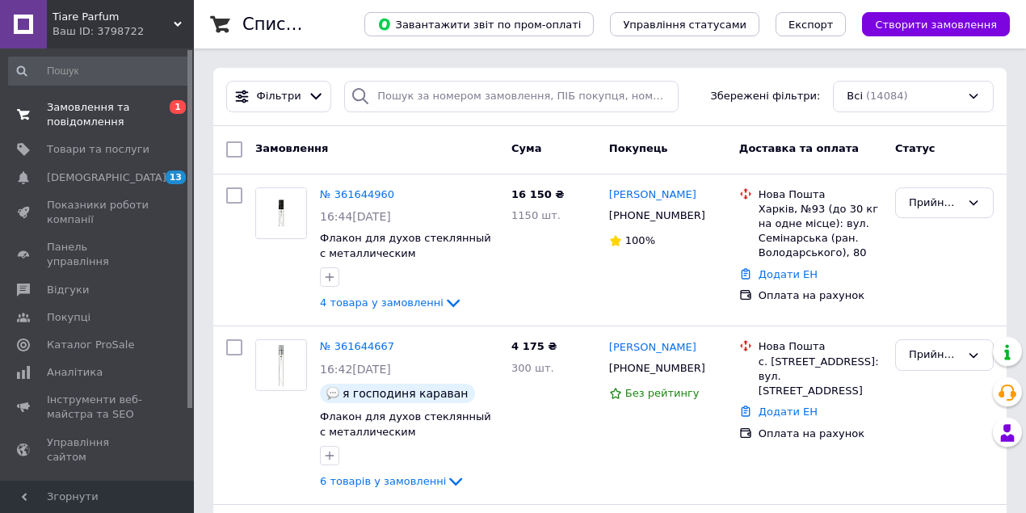
click at [103, 107] on span "Замовлення та повідомлення" at bounding box center [98, 114] width 103 height 29
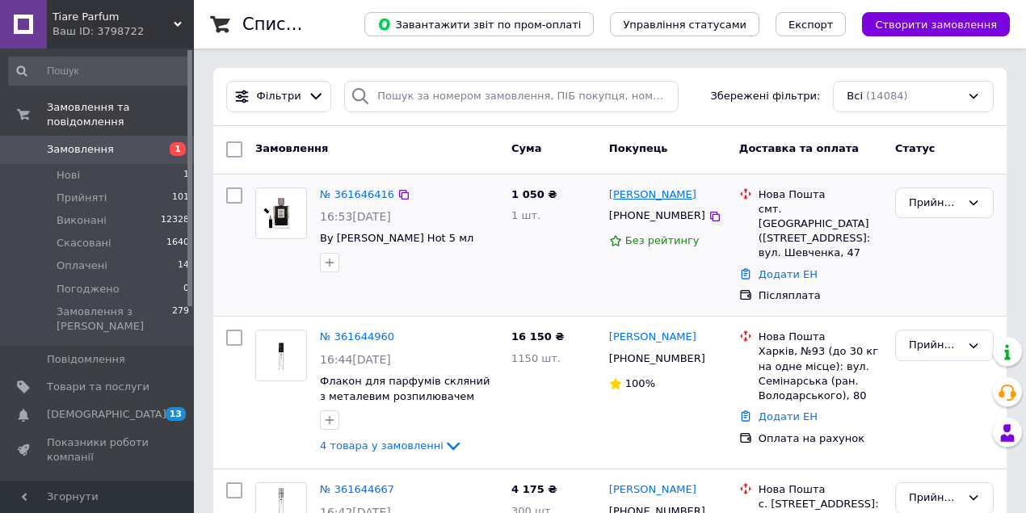
drag, startPoint x: 699, startPoint y: 191, endPoint x: 652, endPoint y: 196, distance: 47.1
click at [649, 196] on div "[PERSON_NAME]" at bounding box center [667, 195] width 120 height 19
copy link "Чередник"
click at [507, 286] on div "1 050 ₴ 1 шт." at bounding box center [554, 245] width 98 height 129
click at [71, 110] on span "Замовлення та повідомлення" at bounding box center [120, 114] width 147 height 29
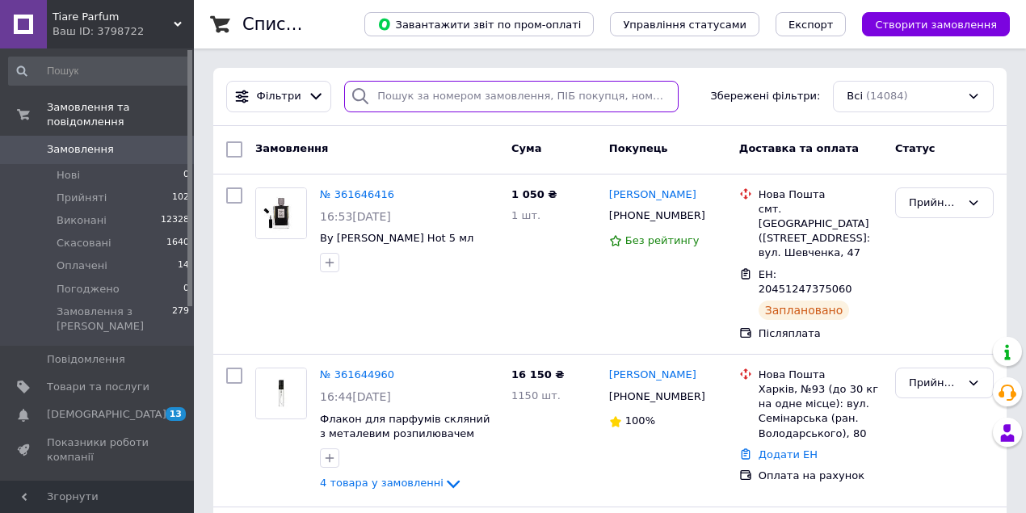
click at [396, 97] on input "search" at bounding box center [511, 96] width 334 height 31
paste input "[PERSON_NAME]"
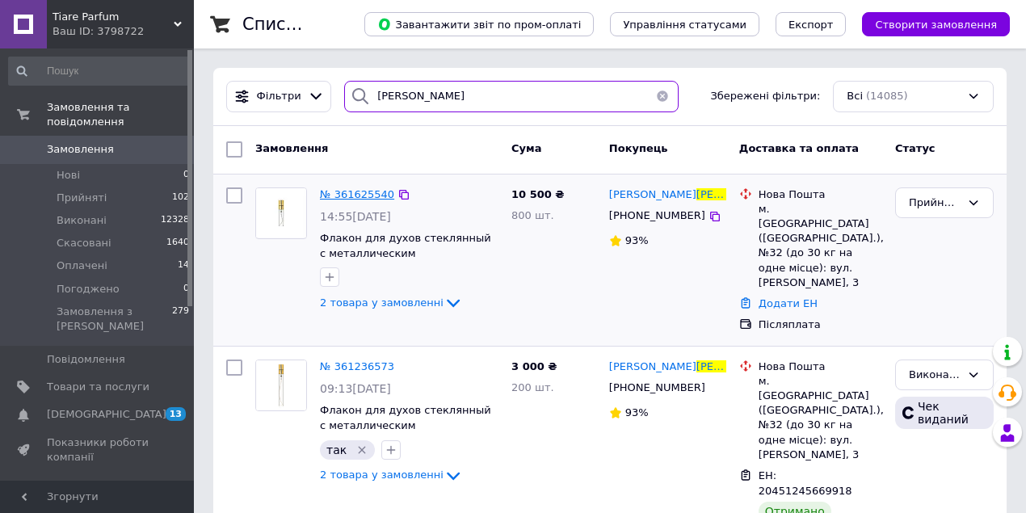
type input "[PERSON_NAME]"
click at [357, 198] on span "№ 361625540" at bounding box center [357, 194] width 74 height 12
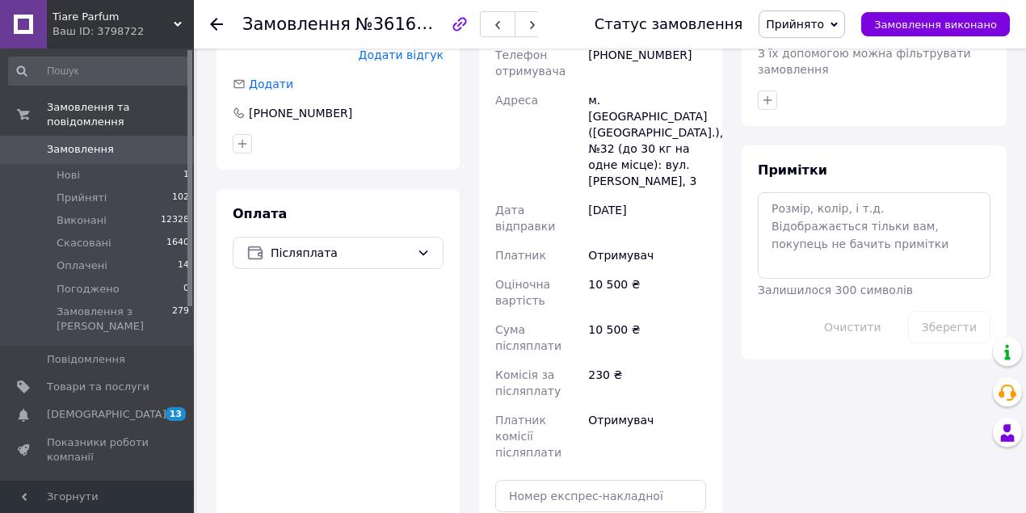
scroll to position [699, 0]
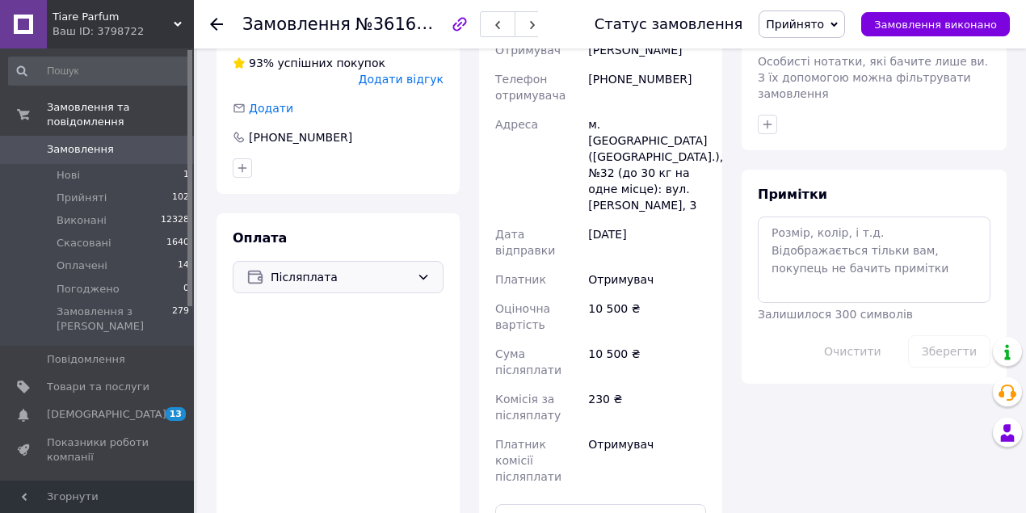
click at [421, 271] on icon at bounding box center [423, 277] width 13 height 13
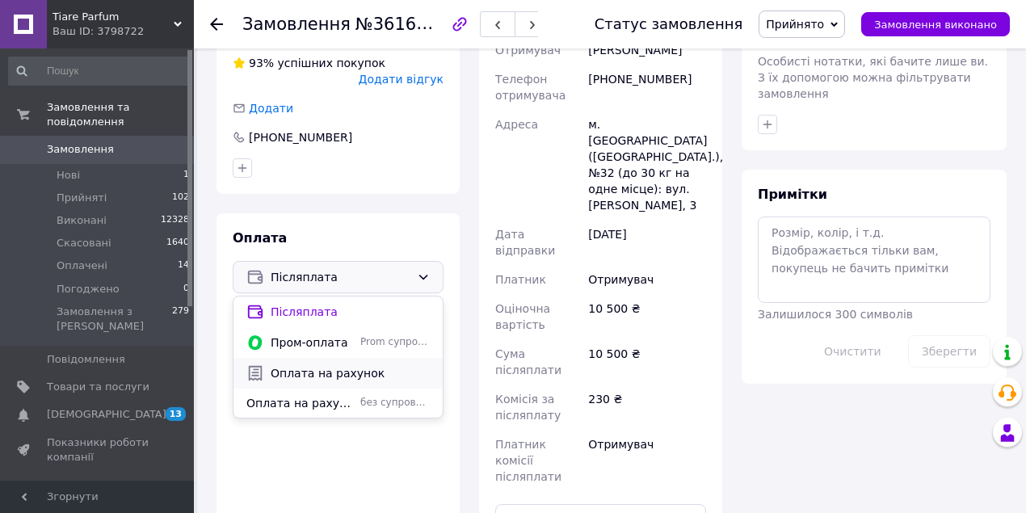
click at [324, 365] on span "Оплата на рахунок" at bounding box center [350, 373] width 159 height 16
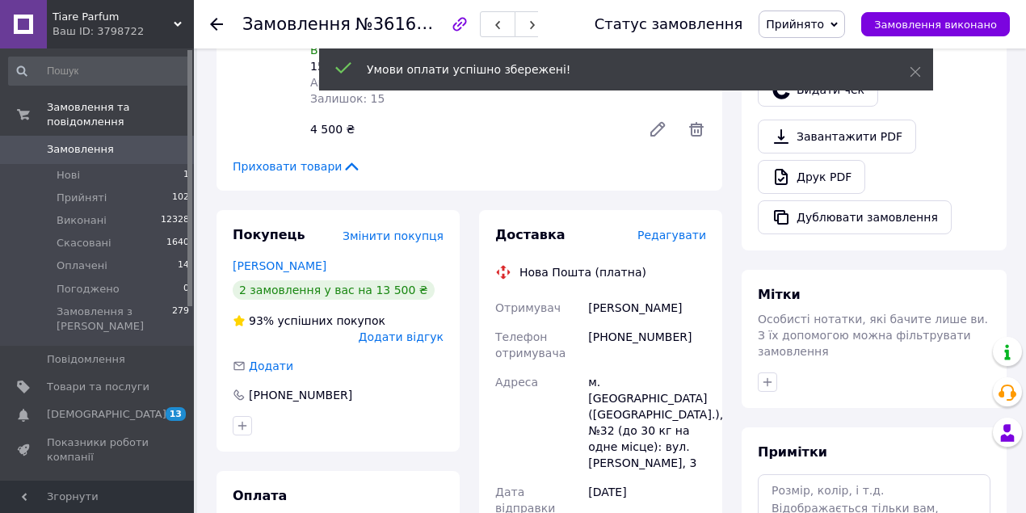
scroll to position [376, 0]
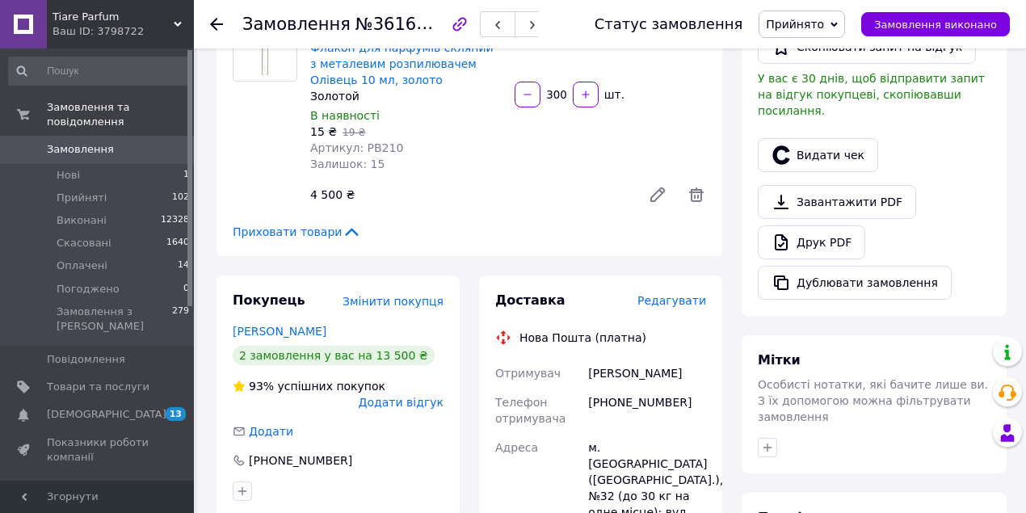
click at [219, 22] on icon at bounding box center [216, 24] width 13 height 13
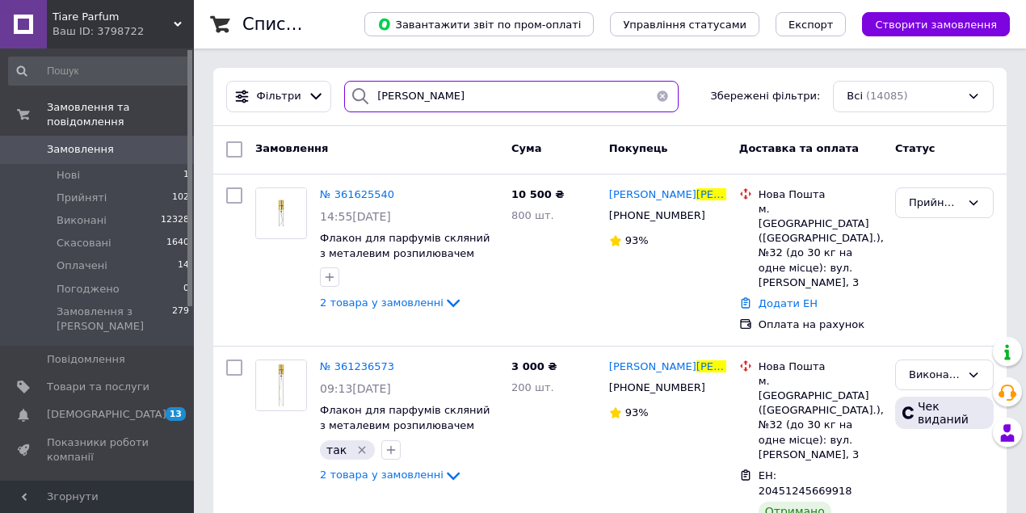
click at [438, 99] on input "[PERSON_NAME]" at bounding box center [511, 96] width 334 height 31
type input "Т"
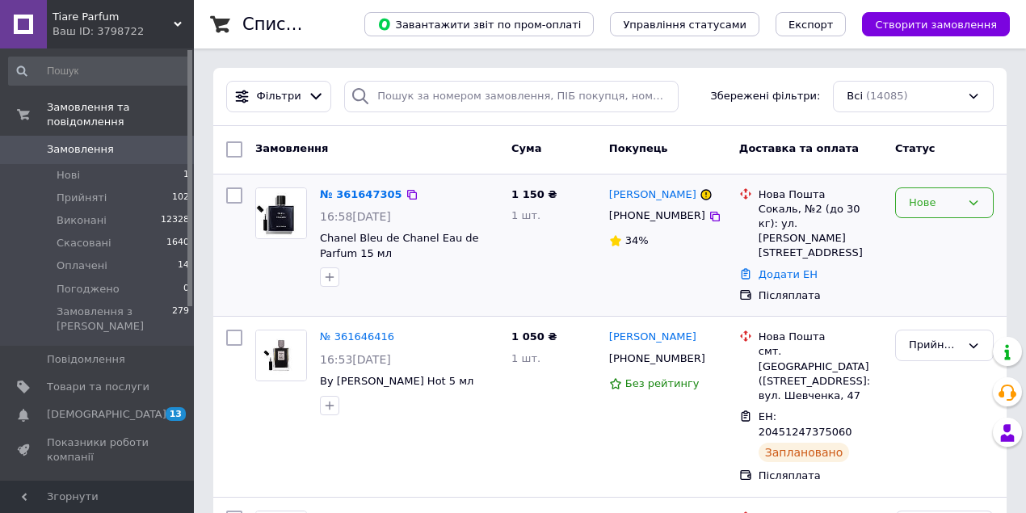
click at [974, 205] on icon at bounding box center [973, 202] width 13 height 13
click at [974, 233] on li "Прийнято" at bounding box center [944, 236] width 97 height 30
